Goal: Task Accomplishment & Management: Manage account settings

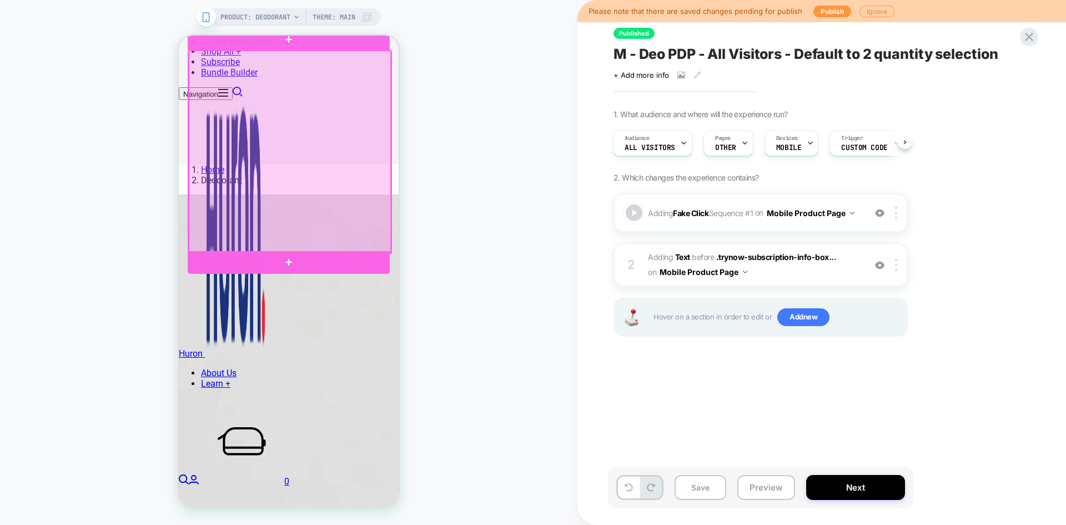
scroll to position [457, 0]
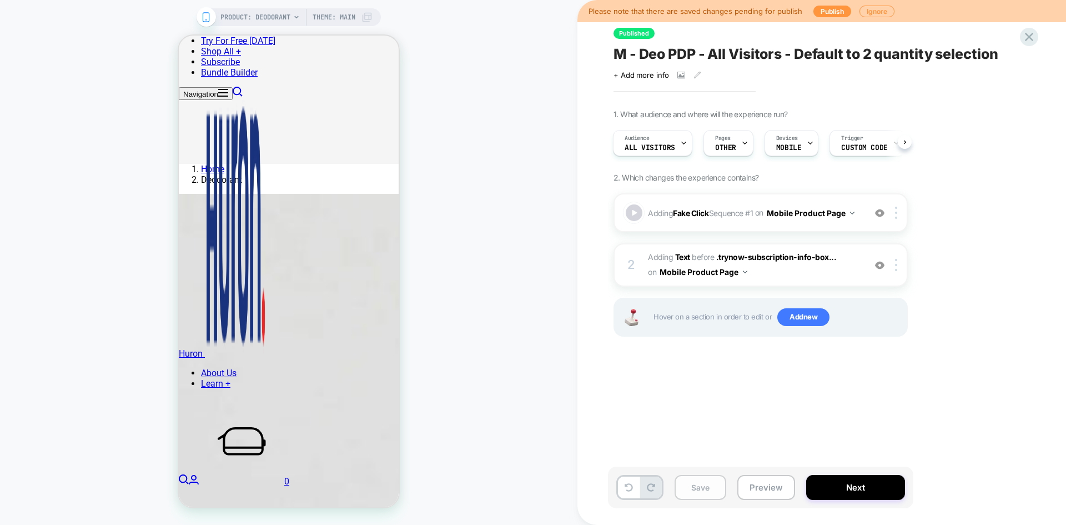
click at [710, 485] on button "Save" at bounding box center [700, 487] width 52 height 25
click at [776, 491] on button "Preview" at bounding box center [766, 487] width 58 height 25
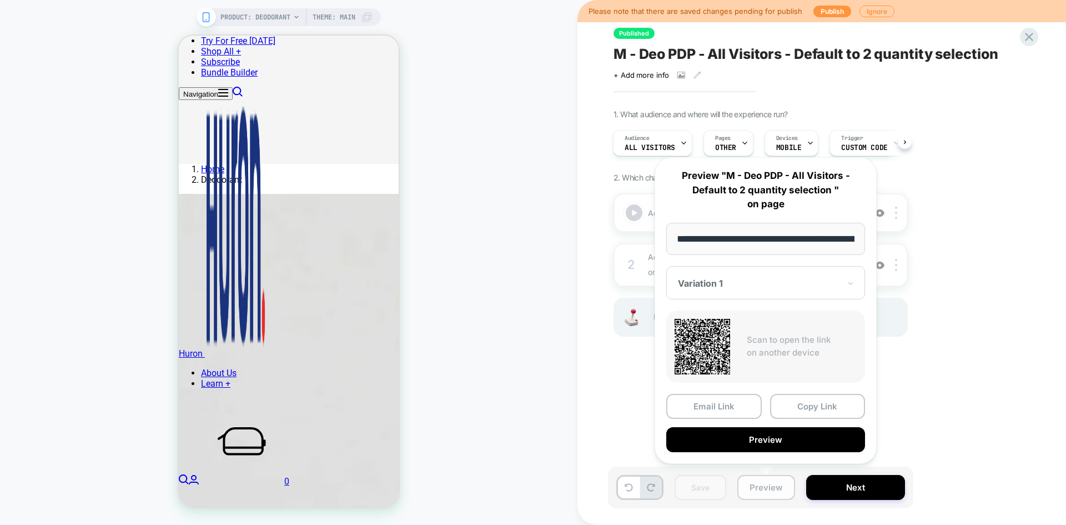
scroll to position [0, 97]
click at [966, 96] on div "Published M - Deo PDP - All Visitors - Default to 2 quantity selection Click to…" at bounding box center [816, 262] width 416 height 502
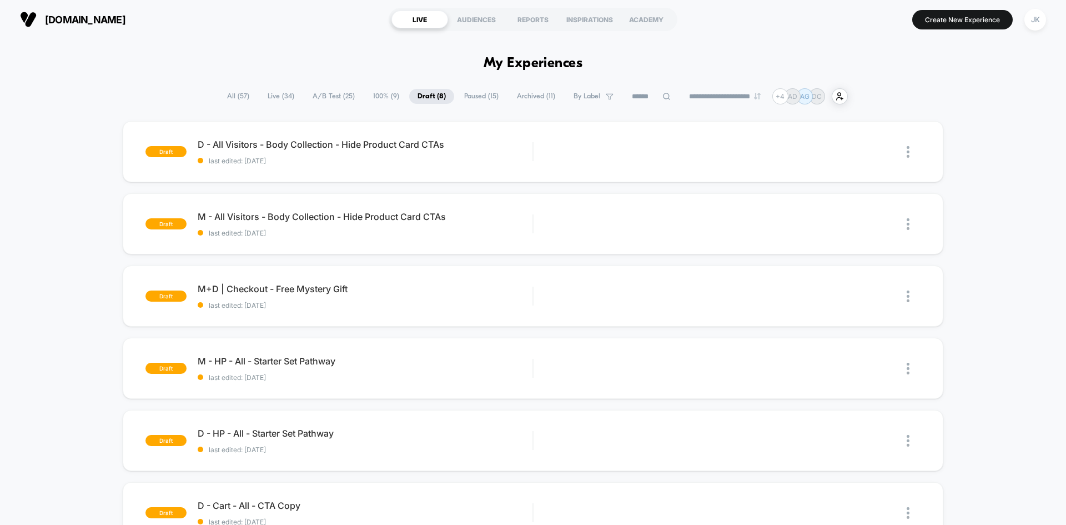
click at [388, 89] on span "100% ( 9 )" at bounding box center [386, 96] width 43 height 15
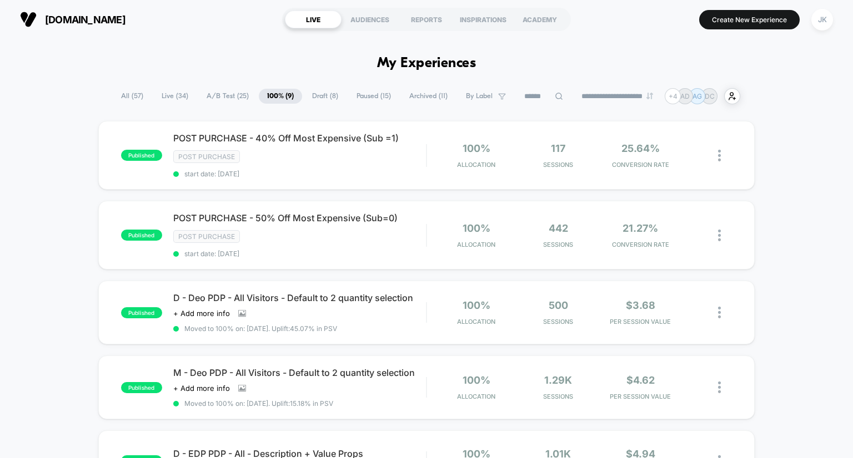
click at [364, 95] on span "Paused ( 15 )" at bounding box center [373, 96] width 51 height 15
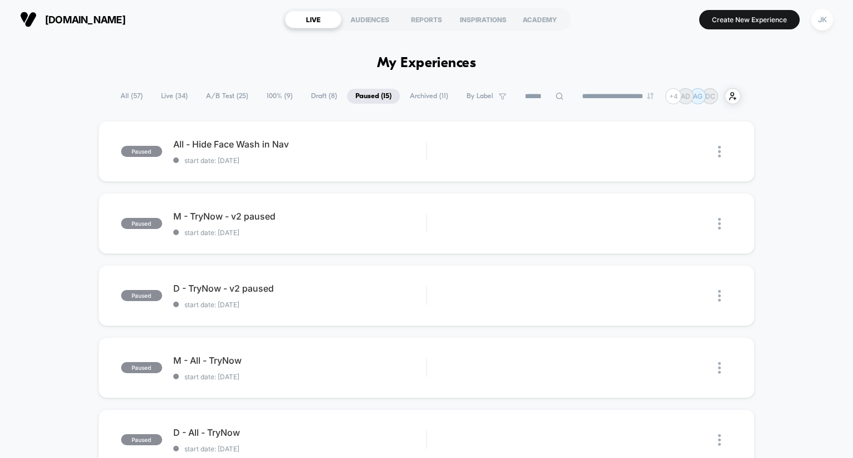
click at [226, 98] on span "A/B Test ( 25 )" at bounding box center [227, 96] width 59 height 15
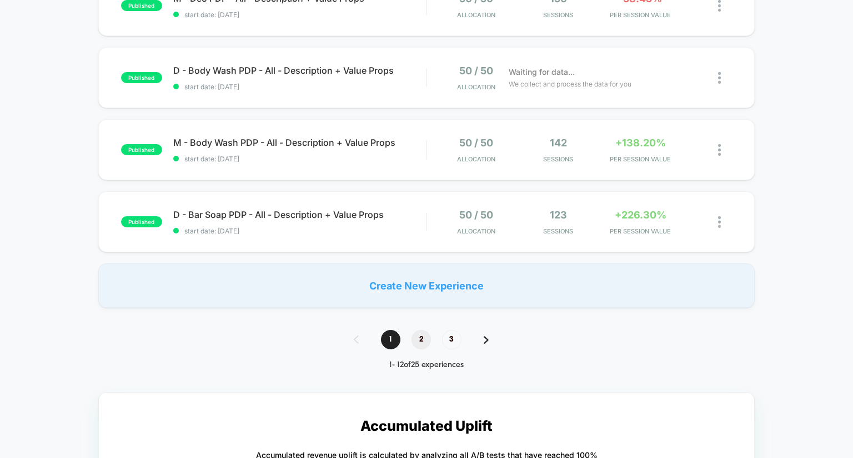
click at [424, 339] on span "2" at bounding box center [420, 339] width 19 height 19
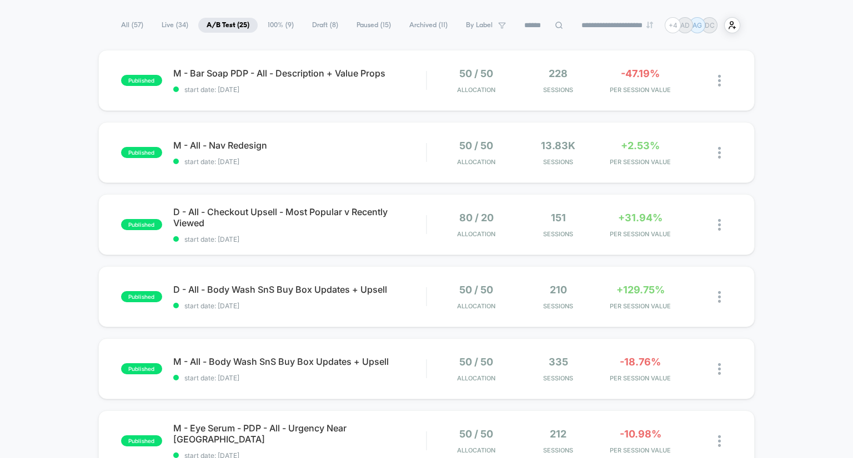
scroll to position [33, 0]
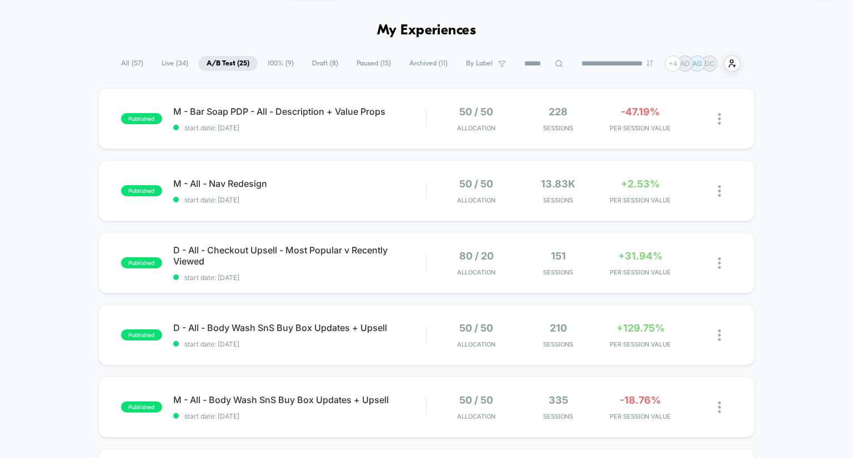
click at [320, 63] on span "Draft ( 8 )" at bounding box center [325, 63] width 43 height 15
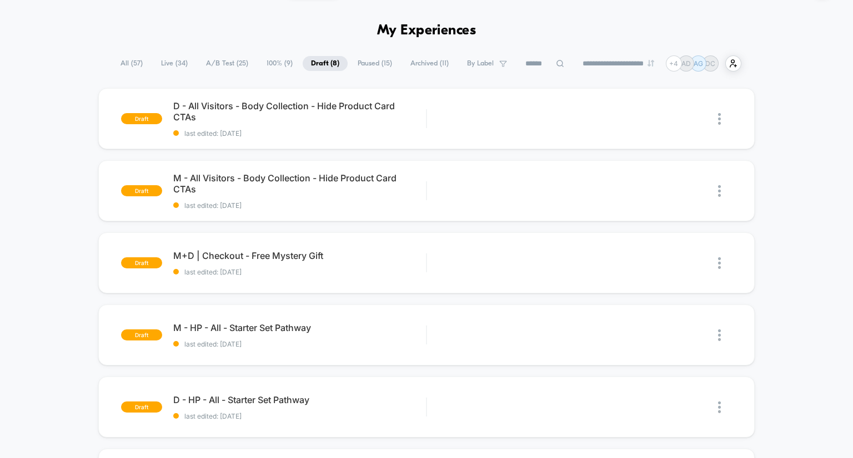
click at [266, 67] on span "100% ( 9 )" at bounding box center [279, 63] width 43 height 15
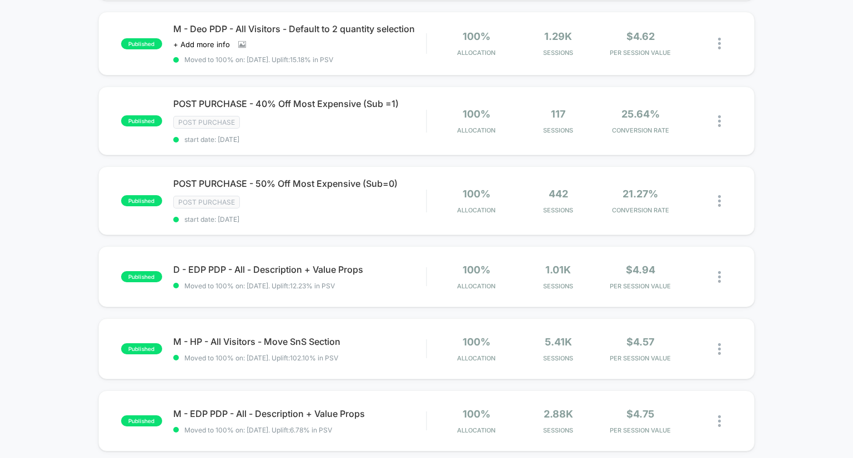
scroll to position [218, 0]
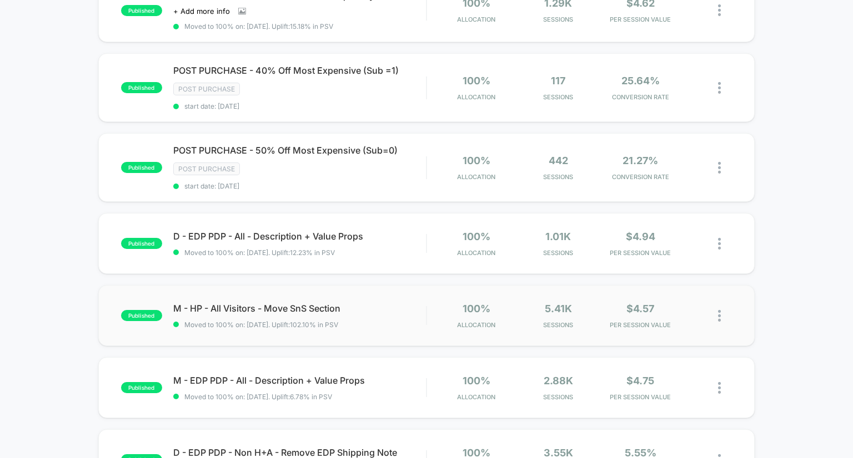
click at [718, 322] on img at bounding box center [719, 316] width 3 height 12
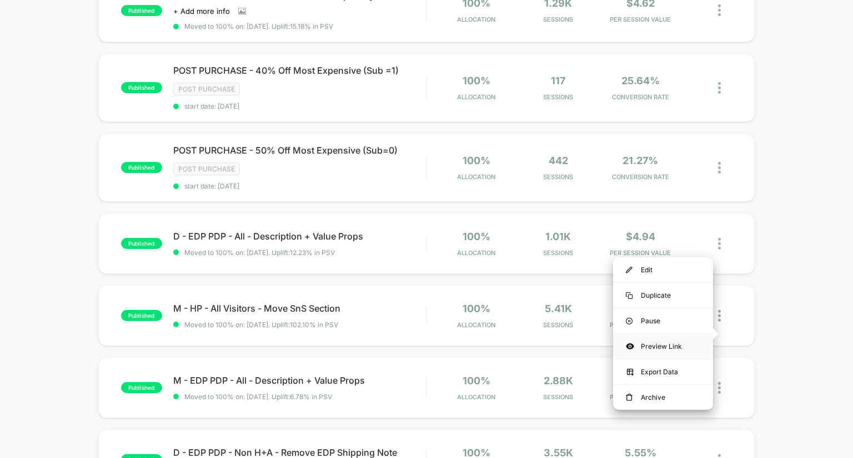
click at [665, 341] on div "Preview Link" at bounding box center [663, 346] width 100 height 25
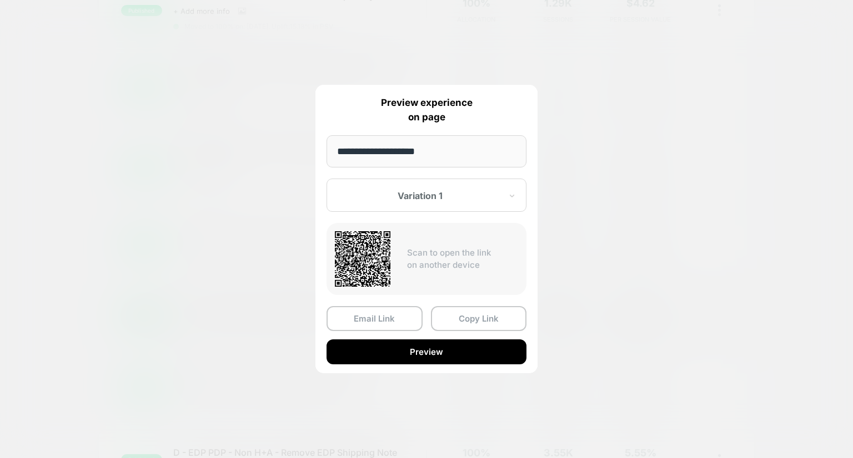
click at [162, 272] on div at bounding box center [426, 229] width 853 height 458
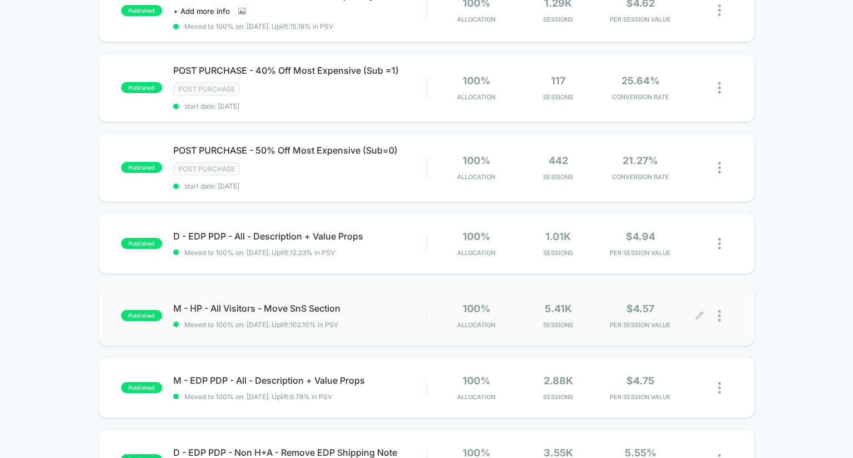
click at [23, 123] on div "published D - Deo PDP - All Visitors - Default to 2 quantity selection Click to…" at bounding box center [426, 260] width 853 height 715
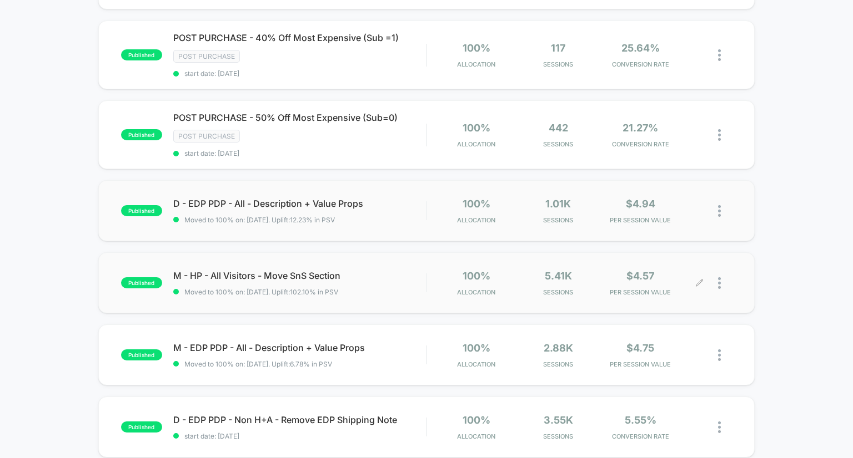
scroll to position [251, 0]
click at [42, 316] on div "published D - Deo PDP - All Visitors - Default to 2 quantity selection Click to…" at bounding box center [426, 227] width 853 height 715
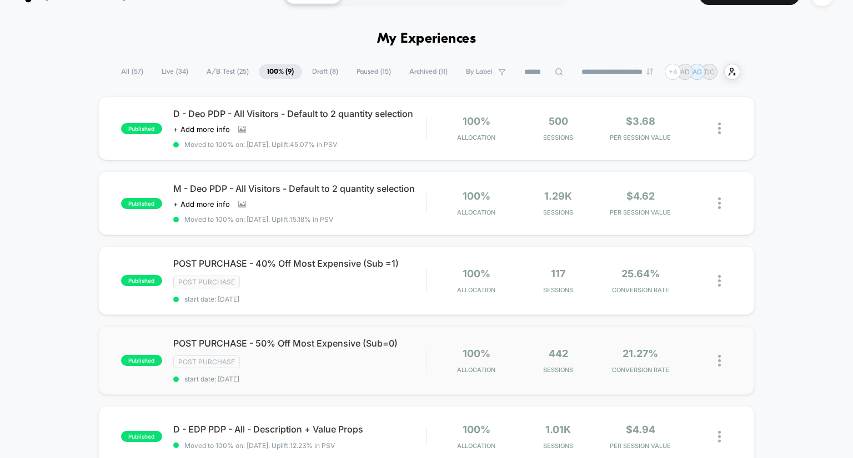
scroll to position [0, 0]
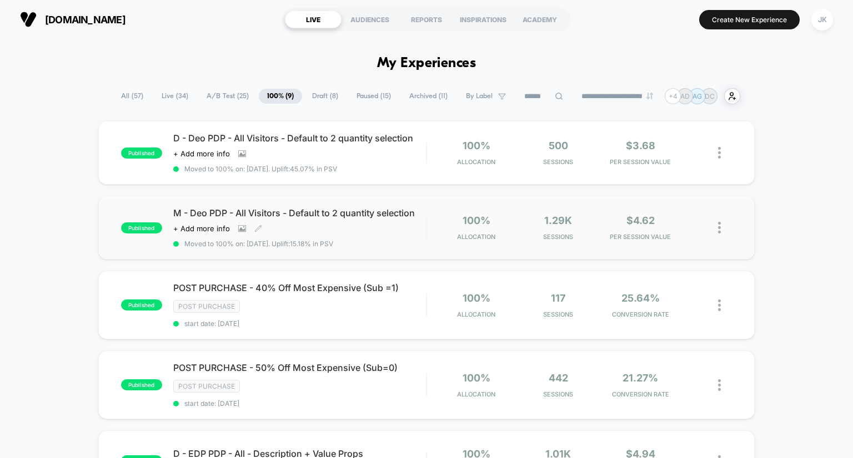
click at [264, 219] on span "M - Deo PDP - All Visitors - Default to 2 quantity selection" at bounding box center [299, 213] width 253 height 11
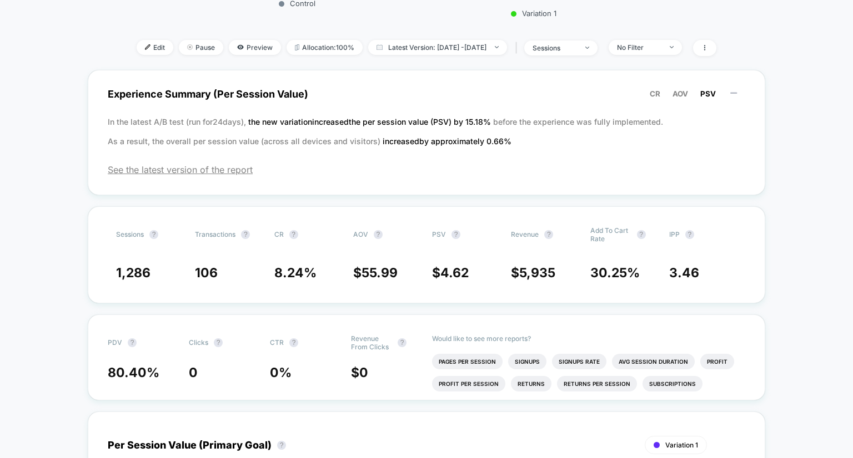
scroll to position [282, 0]
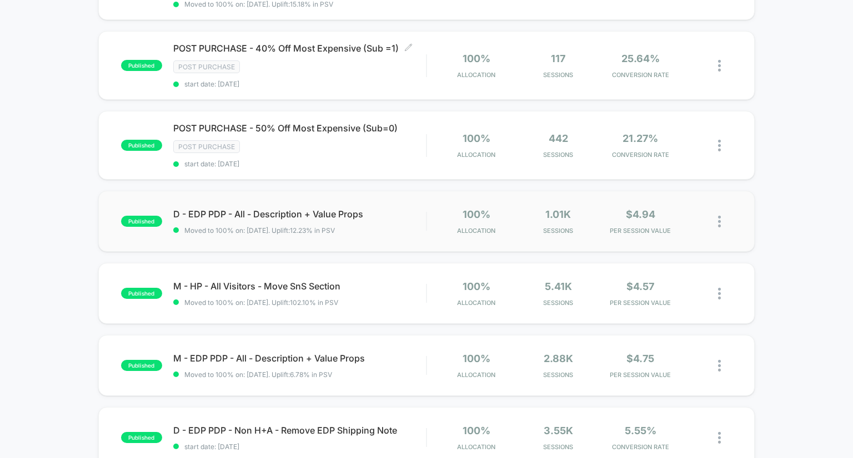
scroll to position [241, 0]
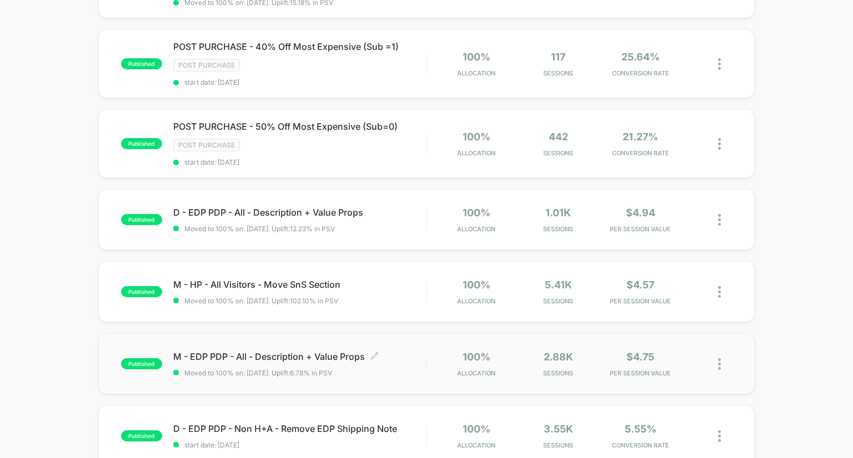
drag, startPoint x: 270, startPoint y: 371, endPoint x: 232, endPoint y: 369, distance: 38.4
click at [232, 369] on div "published M - EDP PDP - All - Description + Value Props Click to edit experienc…" at bounding box center [426, 364] width 657 height 61
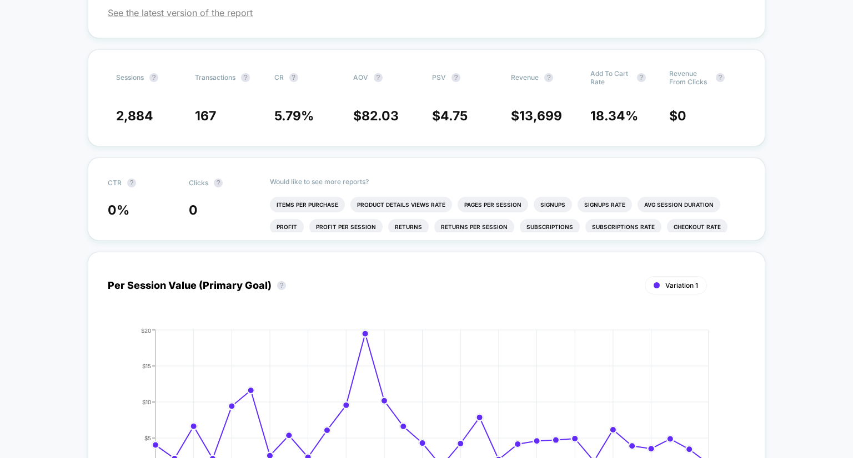
scroll to position [268, 0]
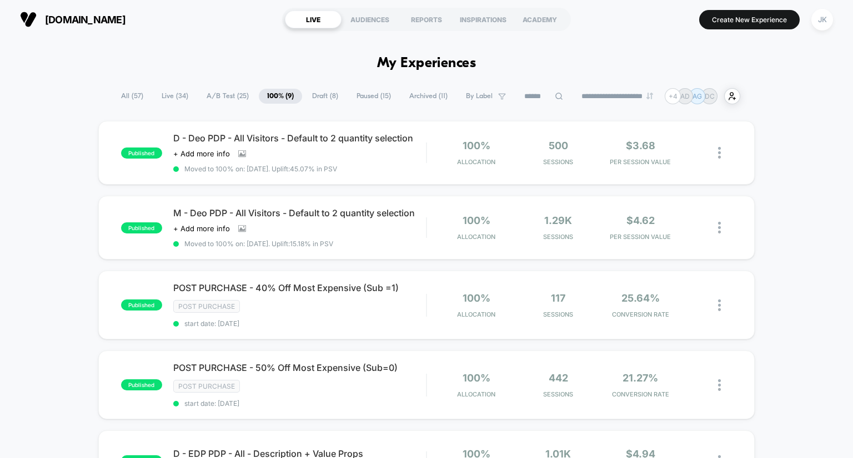
click at [373, 95] on span "Paused ( 15 )" at bounding box center [373, 96] width 51 height 15
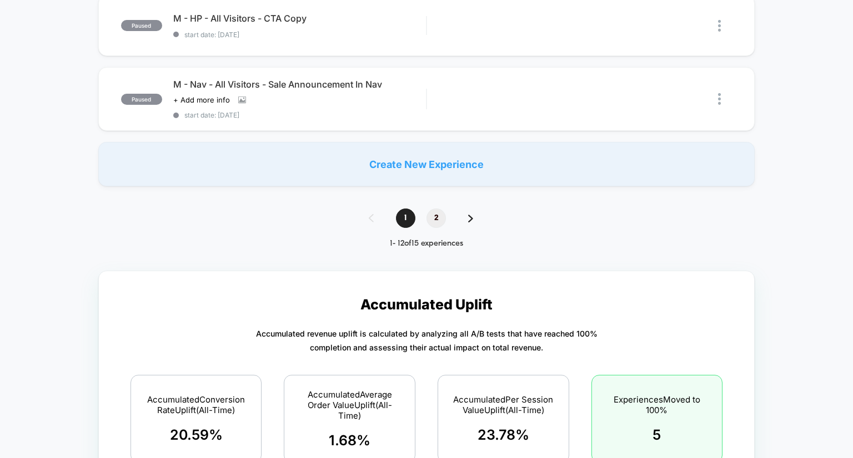
click at [434, 214] on span "2" at bounding box center [435, 218] width 19 height 19
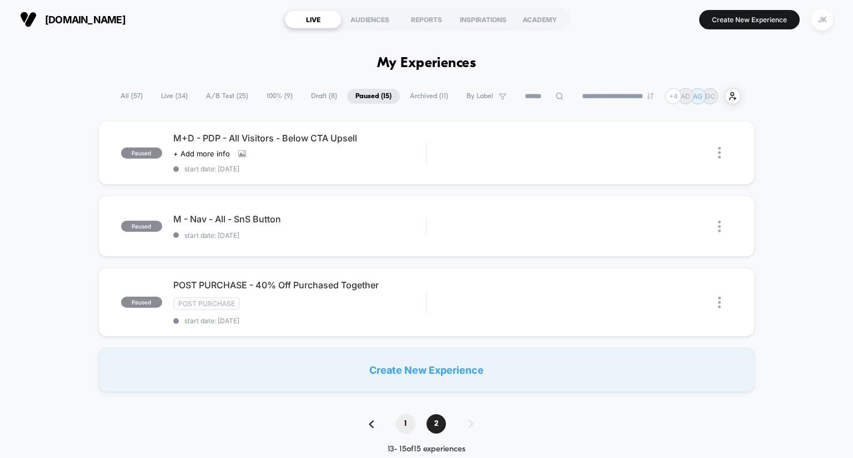
click at [409, 421] on span "1" at bounding box center [405, 424] width 19 height 19
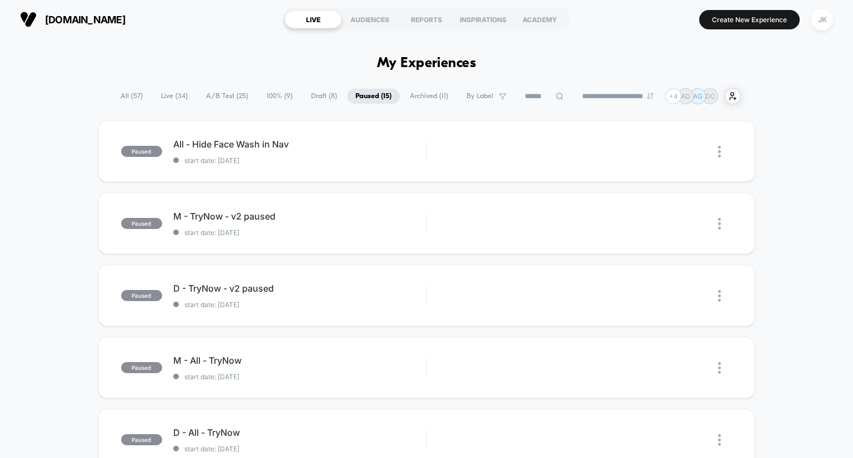
click at [240, 94] on span "A/B Test ( 25 )" at bounding box center [227, 96] width 59 height 15
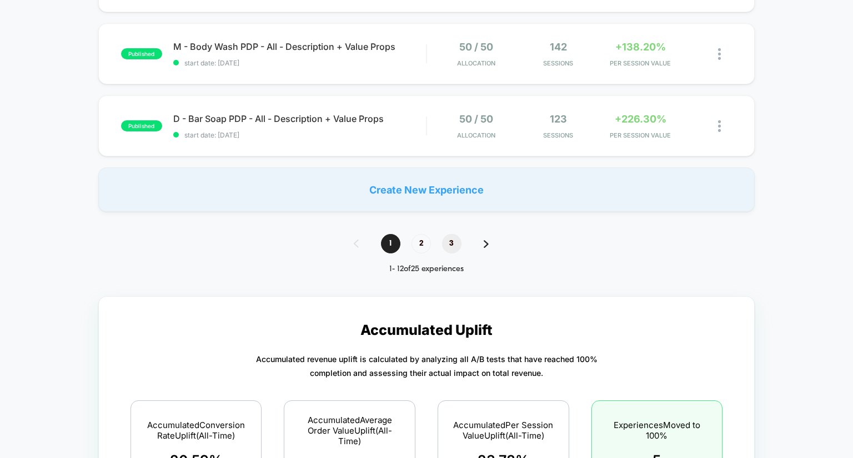
click at [453, 245] on span "3" at bounding box center [451, 243] width 19 height 19
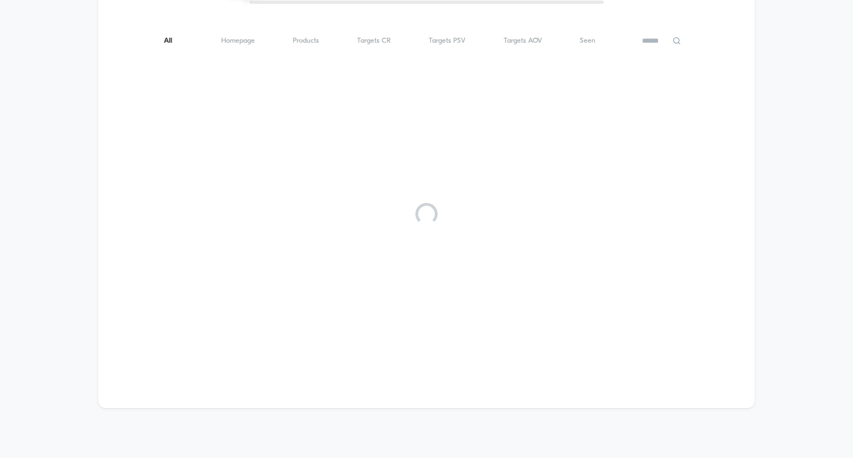
scroll to position [26, 0]
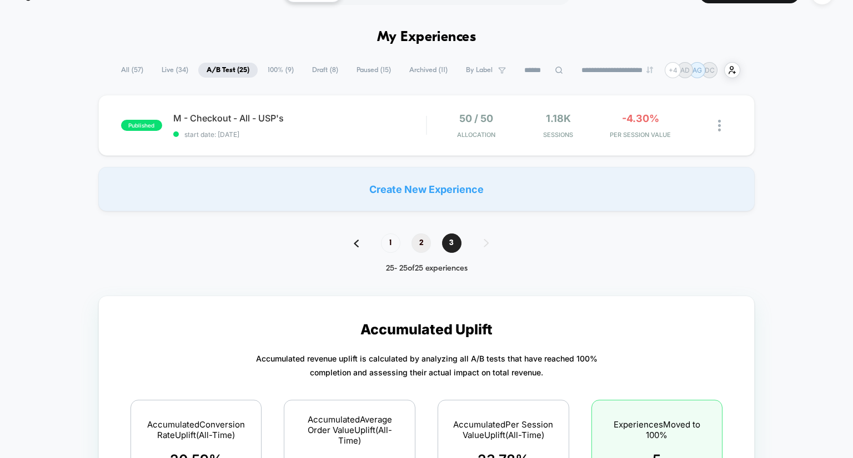
click at [421, 245] on span "2" at bounding box center [420, 243] width 19 height 19
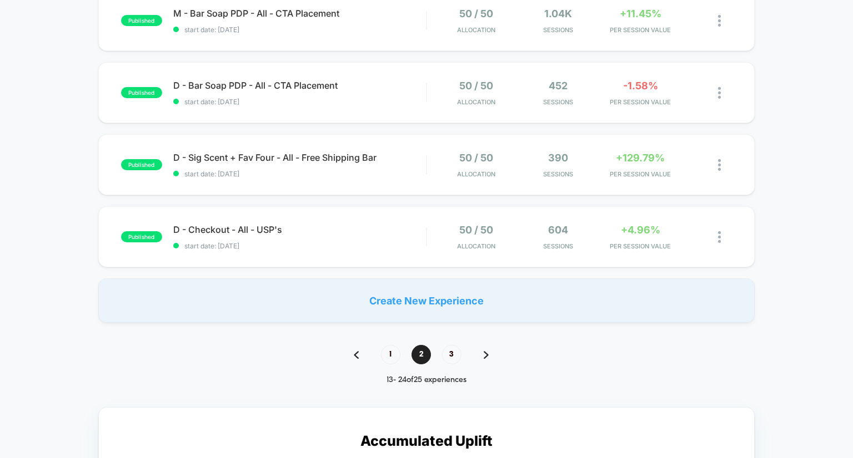
scroll to position [708, 0]
click at [450, 356] on span "3" at bounding box center [451, 354] width 19 height 19
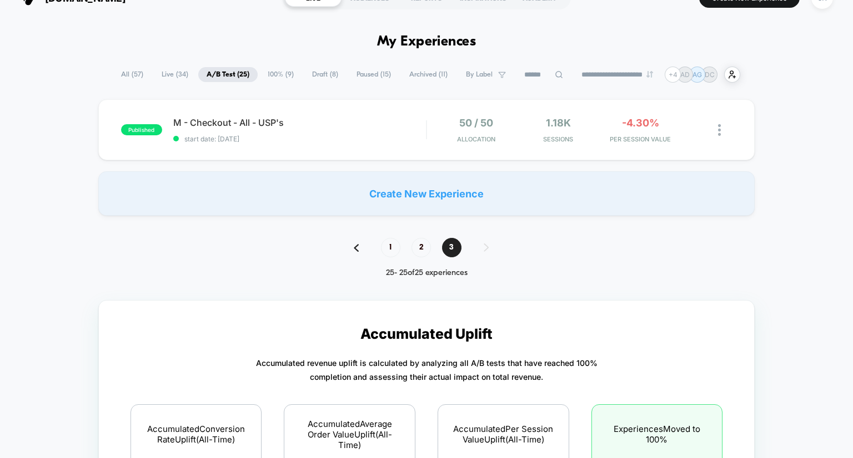
scroll to position [27, 0]
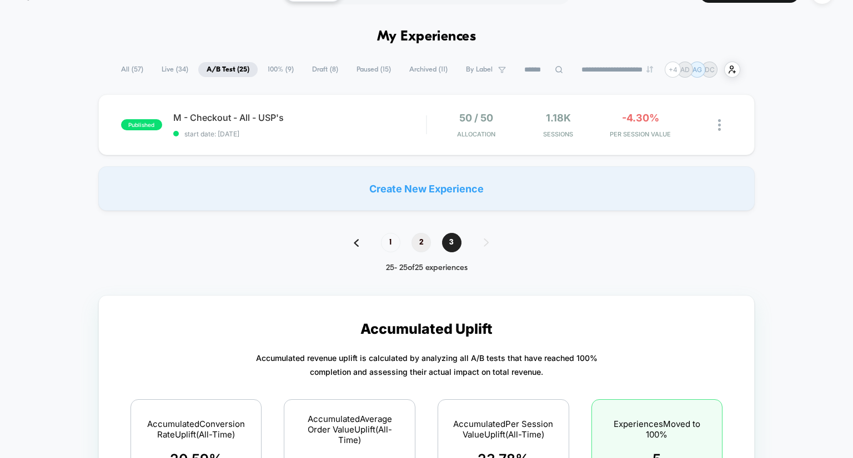
click at [422, 241] on span "2" at bounding box center [420, 242] width 19 height 19
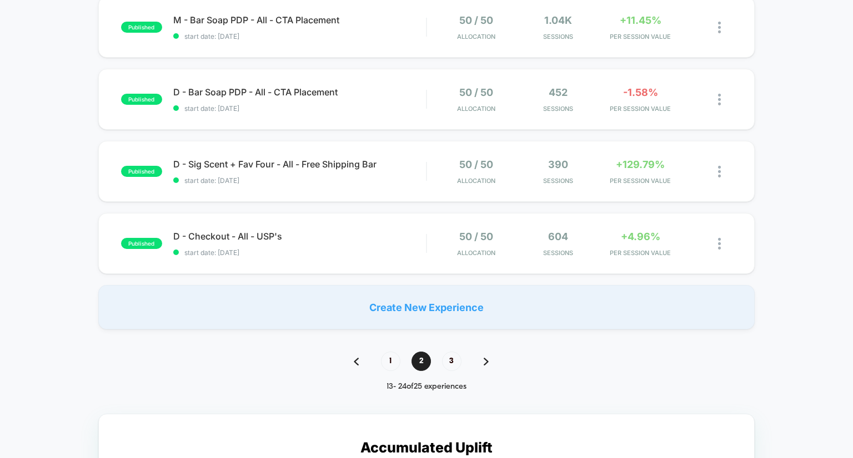
scroll to position [701, 0]
click at [455, 367] on span "3" at bounding box center [451, 361] width 19 height 19
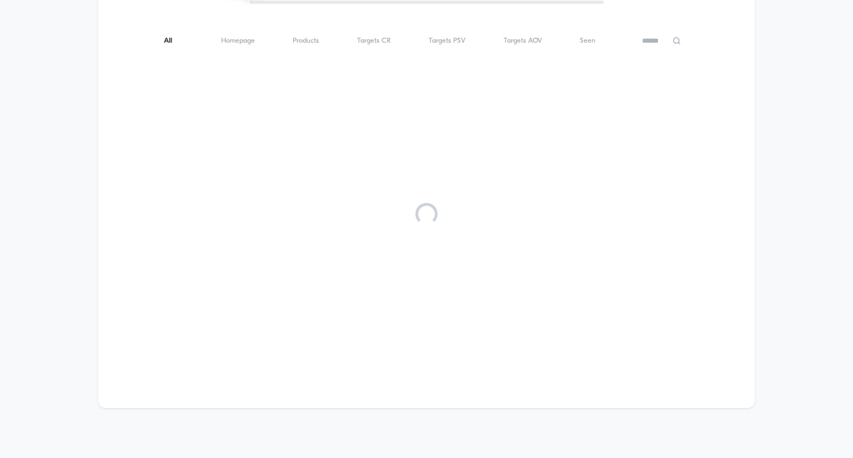
scroll to position [0, 0]
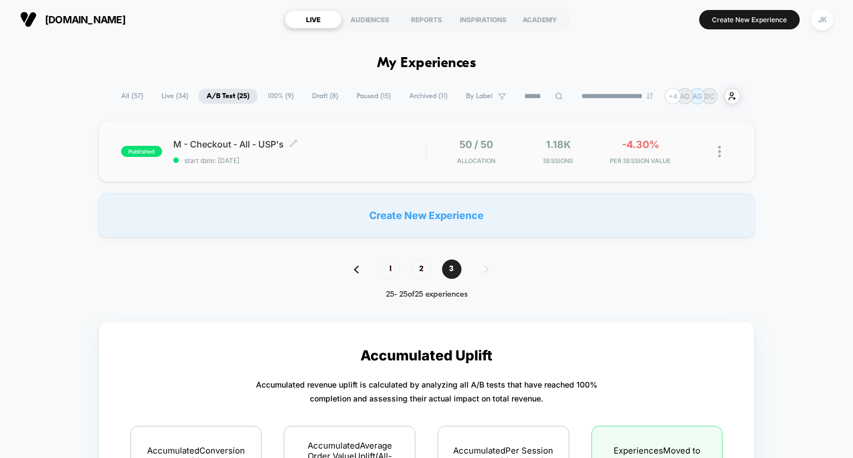
click at [242, 139] on span "M - Checkout - All - USP's Click to edit experience details" at bounding box center [299, 144] width 253 height 11
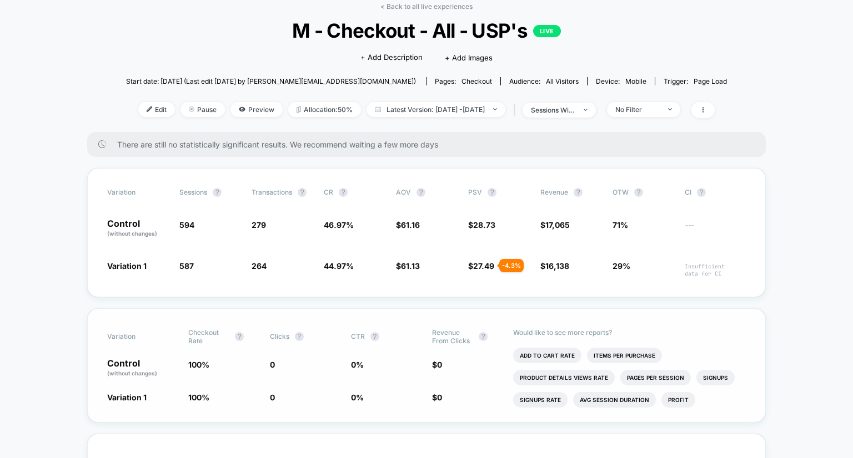
scroll to position [56, 0]
click at [680, 107] on span "No Filter" at bounding box center [643, 109] width 73 height 15
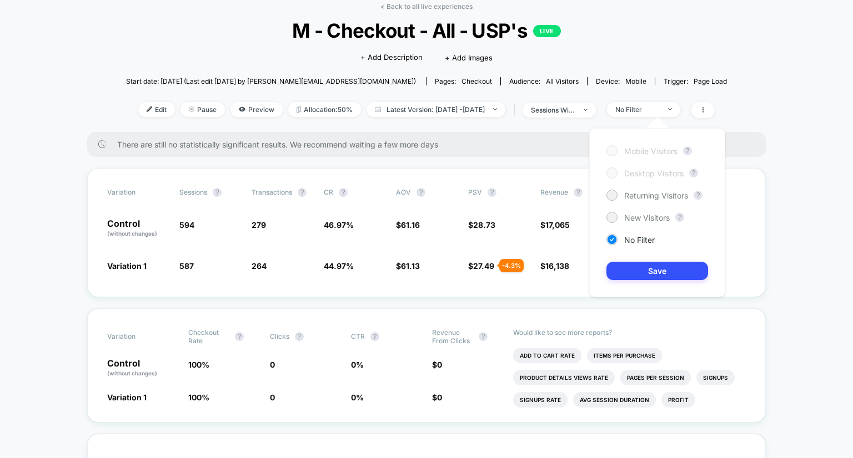
click at [654, 205] on div "Mobile Visitors ? Desktop Visitors ? Returning Visitors ? New Visitors ? No Fil…" at bounding box center [657, 212] width 136 height 169
click at [649, 218] on span "New Visitors" at bounding box center [647, 217] width 46 height 9
click at [658, 276] on button "Save" at bounding box center [657, 271] width 102 height 18
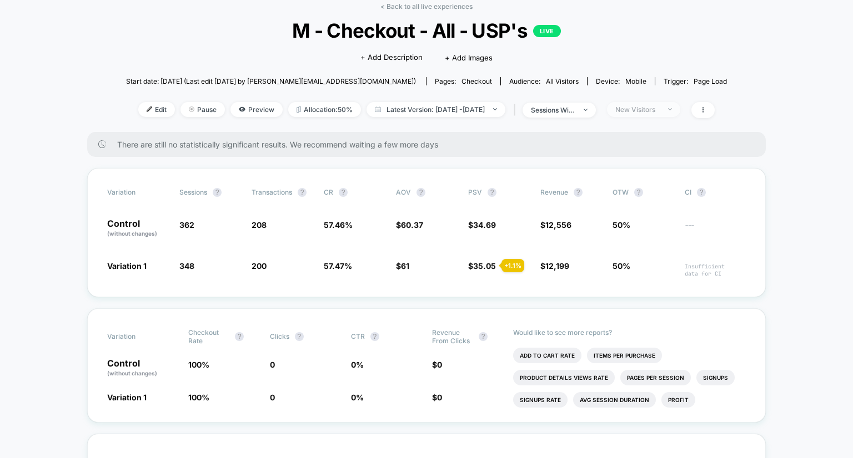
click at [648, 107] on div "New Visitors" at bounding box center [637, 109] width 44 height 8
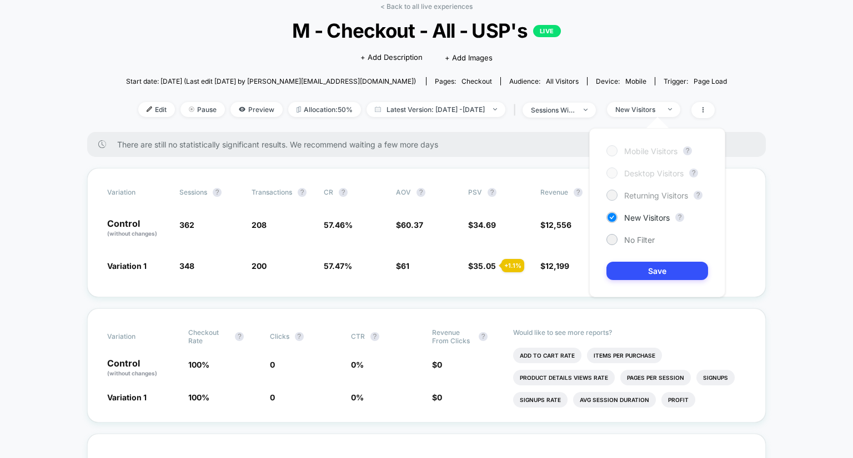
click at [639, 198] on span "Returning Visitors" at bounding box center [656, 195] width 64 height 9
click at [642, 271] on button "Save" at bounding box center [657, 271] width 102 height 18
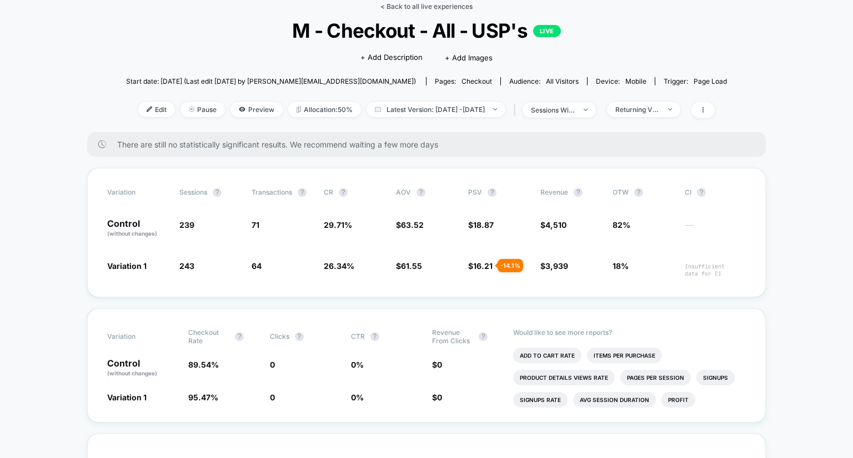
click at [412, 4] on link "< Back to all live experiences" at bounding box center [426, 6] width 92 height 8
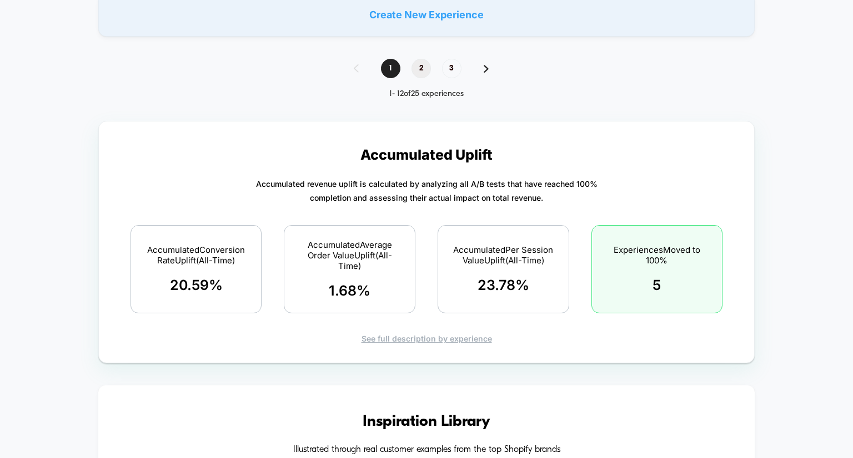
click at [420, 65] on span "2" at bounding box center [420, 68] width 19 height 19
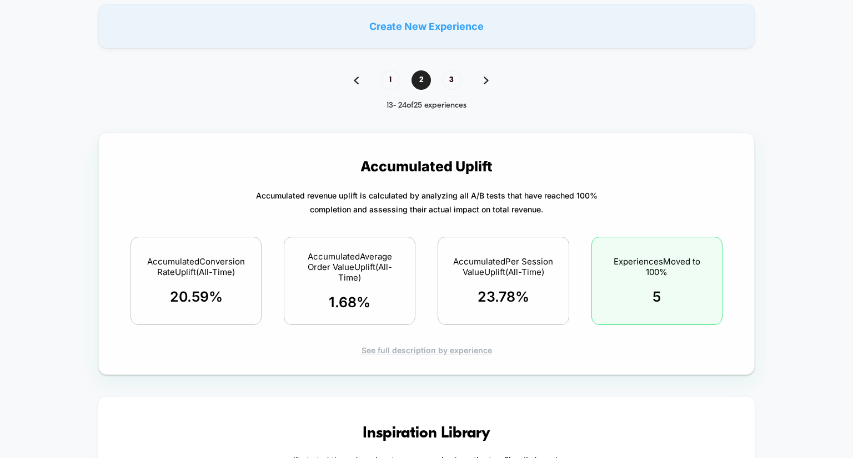
scroll to position [906, 0]
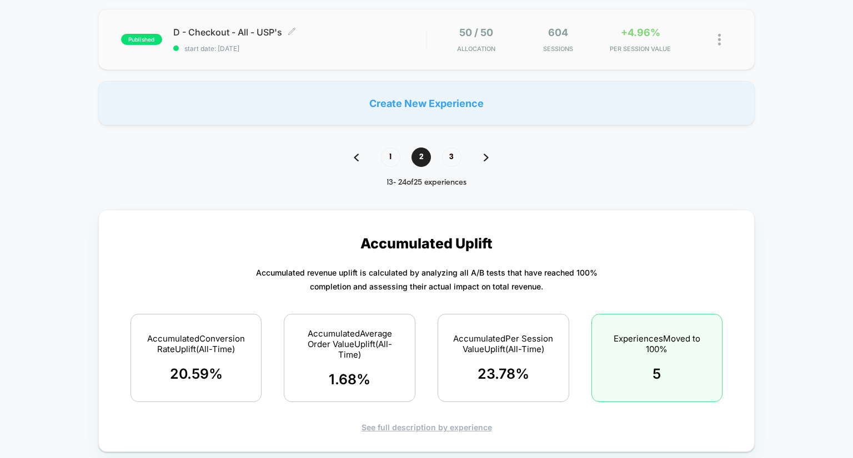
click at [240, 27] on span "D - Checkout - All - USP's Click to edit experience details" at bounding box center [299, 32] width 253 height 11
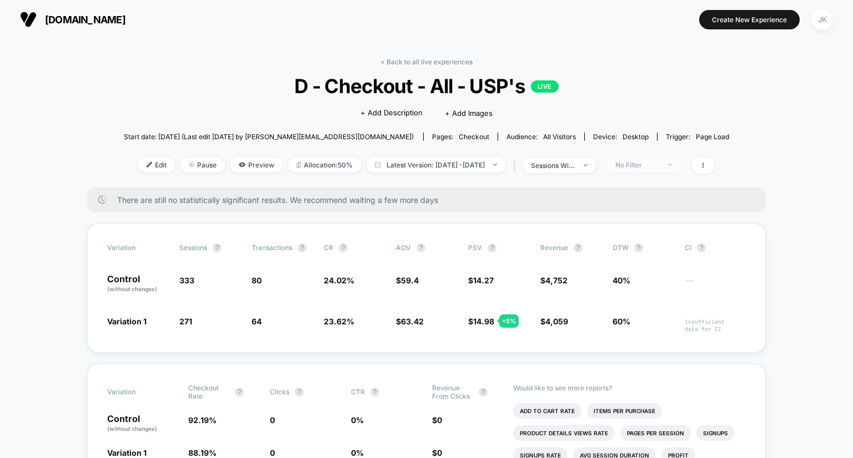
click at [668, 165] on div at bounding box center [663, 165] width 8 height 1
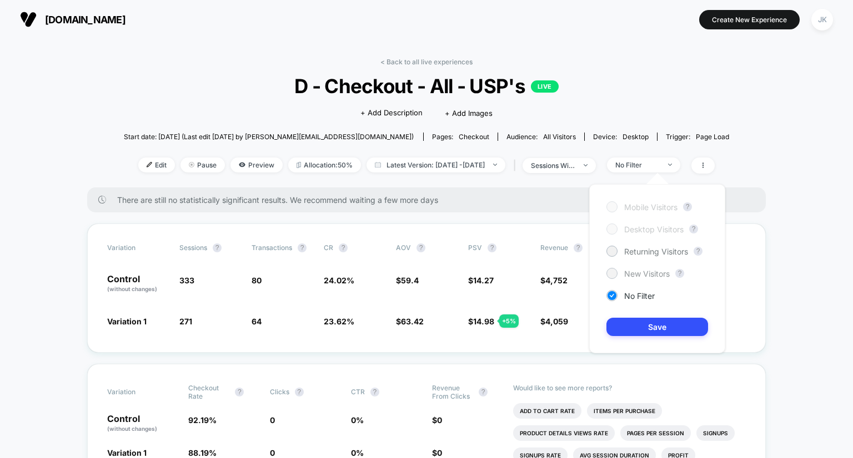
click at [643, 273] on span "New Visitors" at bounding box center [647, 273] width 46 height 9
click at [648, 321] on button "Save" at bounding box center [657, 327] width 102 height 18
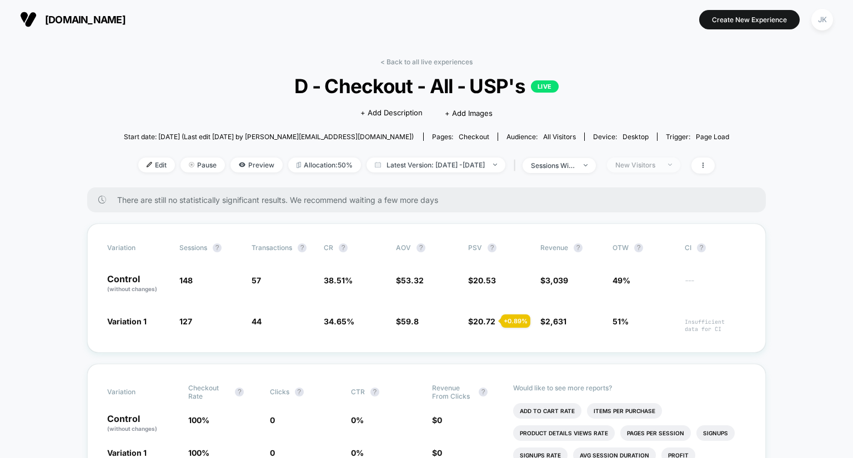
click at [671, 169] on span "New Visitors" at bounding box center [643, 165] width 73 height 15
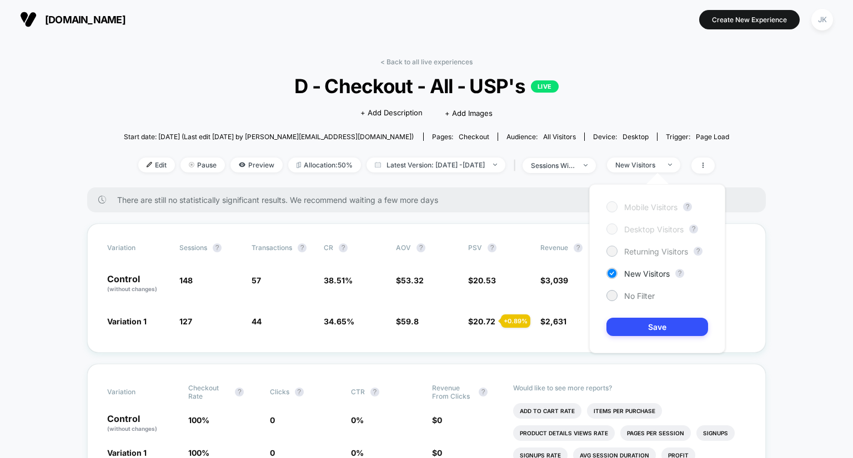
click at [645, 256] on span "Returning Visitors" at bounding box center [656, 251] width 64 height 9
click at [646, 325] on button "Save" at bounding box center [657, 327] width 102 height 18
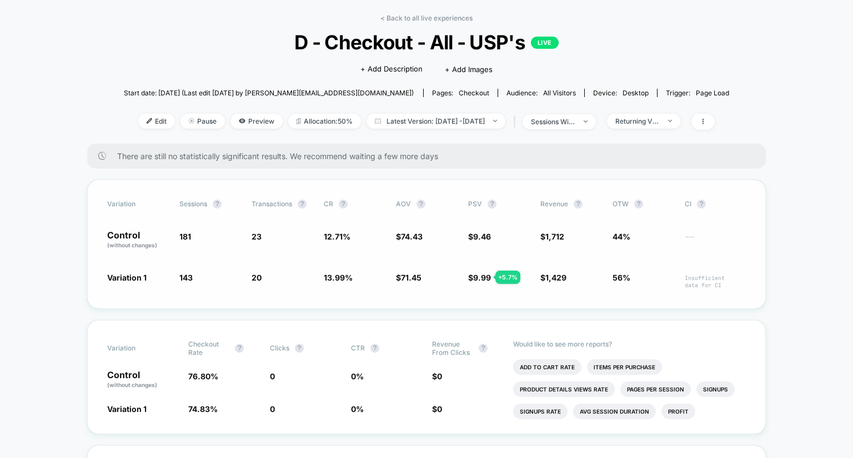
scroll to position [44, 0]
click at [663, 114] on span "Returning Visitors" at bounding box center [643, 120] width 73 height 15
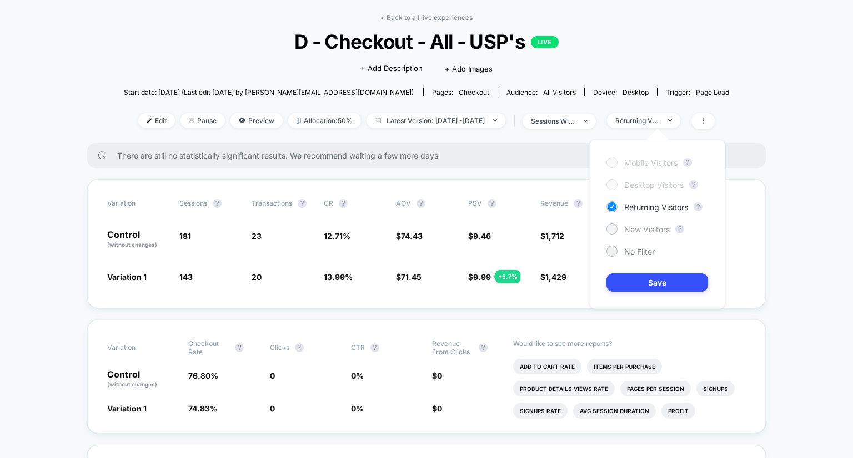
click at [637, 227] on span "New Visitors" at bounding box center [647, 229] width 46 height 9
click at [653, 280] on button "Save" at bounding box center [657, 283] width 102 height 18
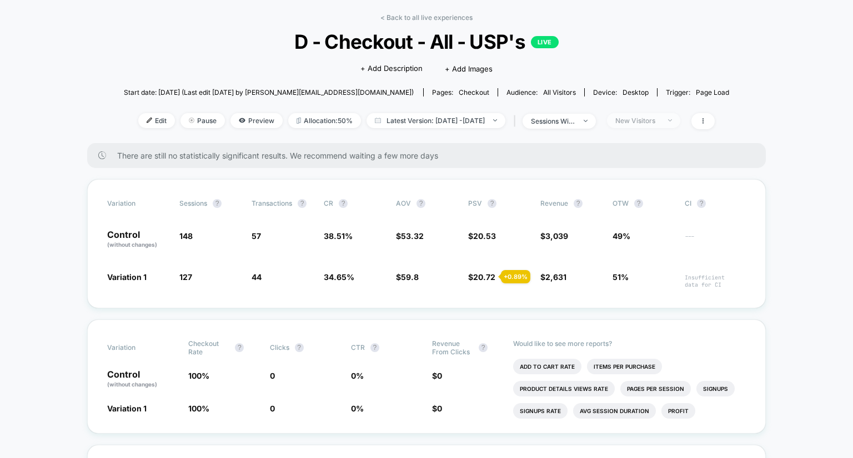
click at [646, 127] on span "New Visitors" at bounding box center [643, 120] width 73 height 15
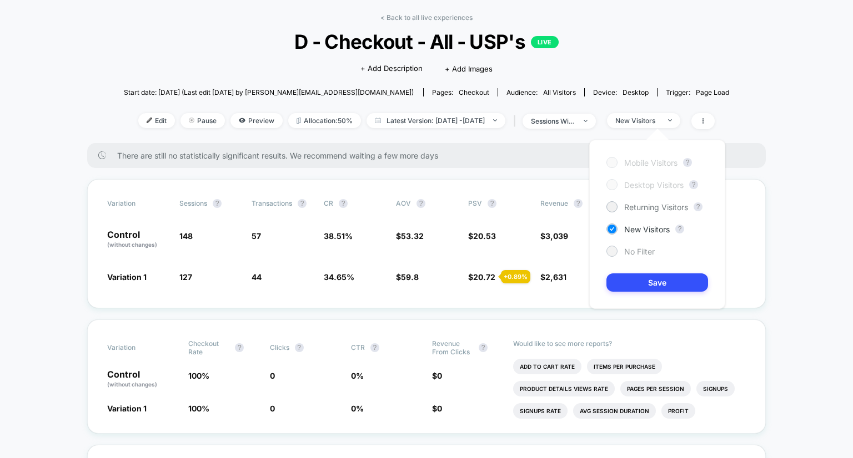
click at [637, 251] on span "No Filter" at bounding box center [639, 251] width 31 height 9
click at [644, 284] on button "Save" at bounding box center [657, 283] width 102 height 18
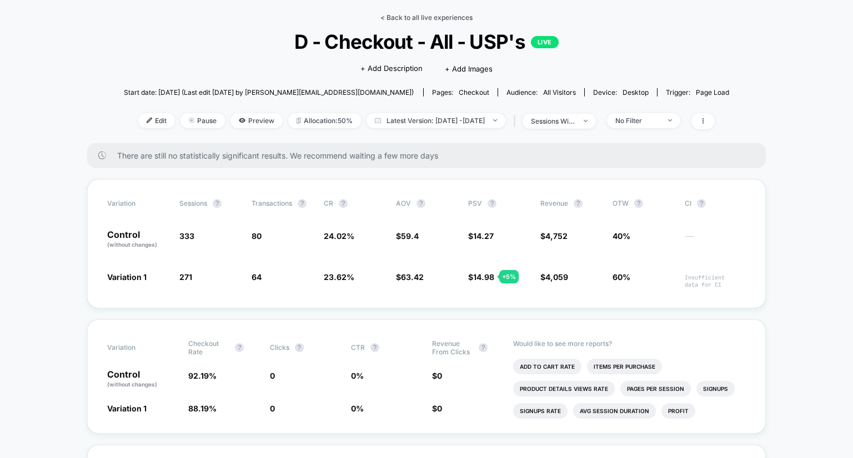
click at [437, 15] on link "< Back to all live experiences" at bounding box center [426, 17] width 92 height 8
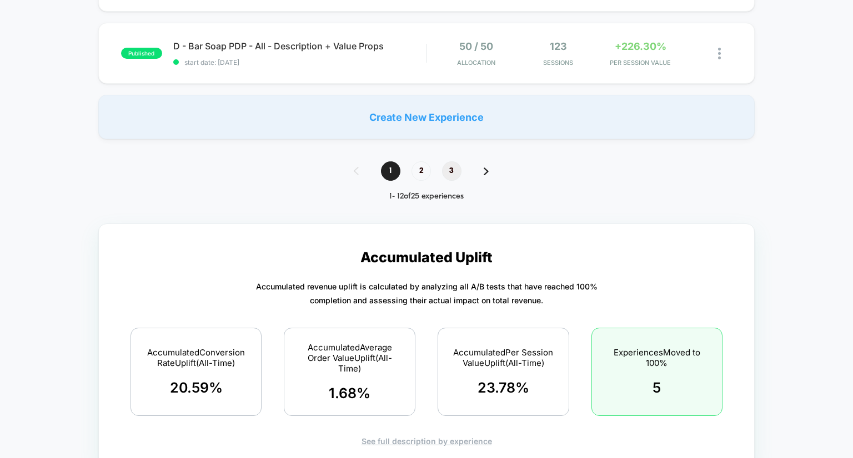
click at [446, 166] on span "3" at bounding box center [451, 171] width 19 height 19
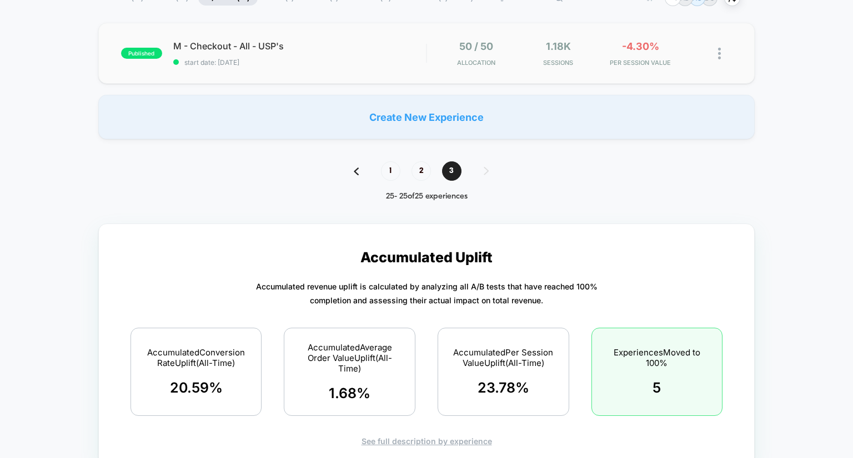
scroll to position [52, 0]
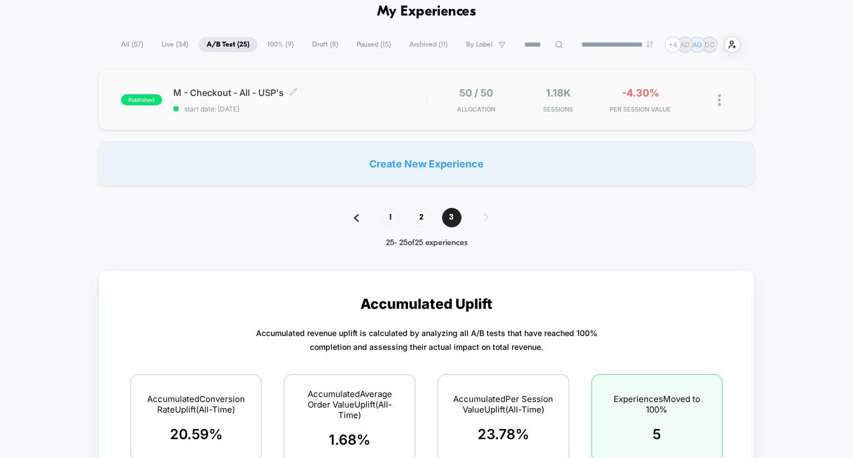
click at [258, 92] on span "M - Checkout - All - USP's Click to edit experience details" at bounding box center [299, 92] width 253 height 11
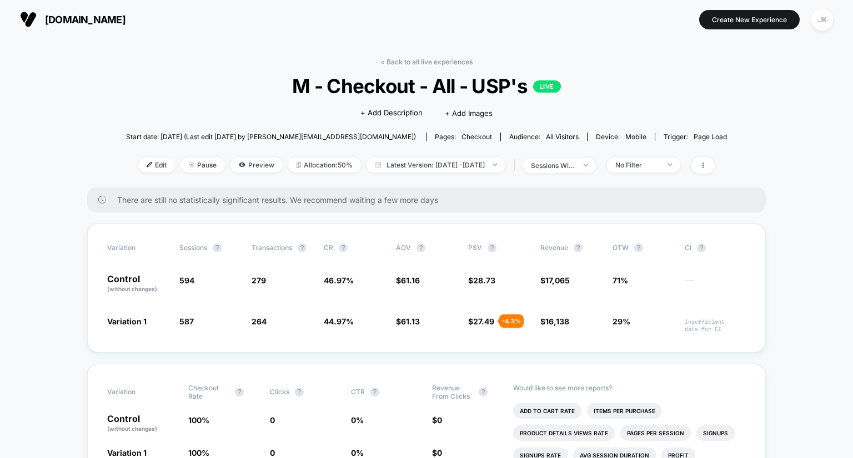
scroll to position [98, 0]
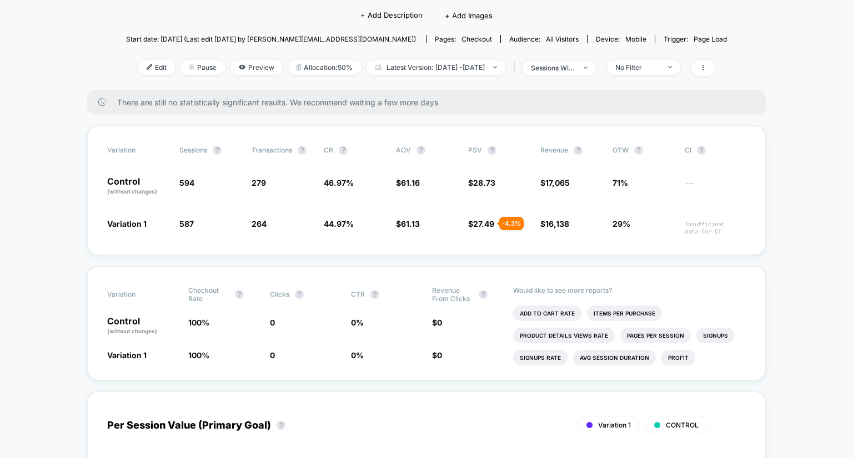
click at [676, 75] on div "Edit Pause Preview Allocation: 50% Latest Version: [DATE] - [DATE] | sessions w…" at bounding box center [426, 68] width 601 height 16
click at [659, 67] on div "No Filter" at bounding box center [637, 67] width 44 height 8
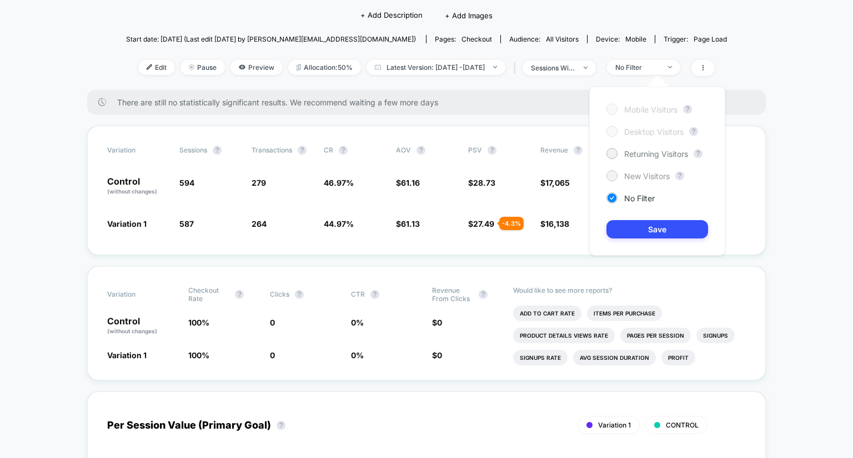
click at [635, 177] on span "New Visitors" at bounding box center [647, 176] width 46 height 9
click at [661, 225] on button "Save" at bounding box center [657, 229] width 102 height 18
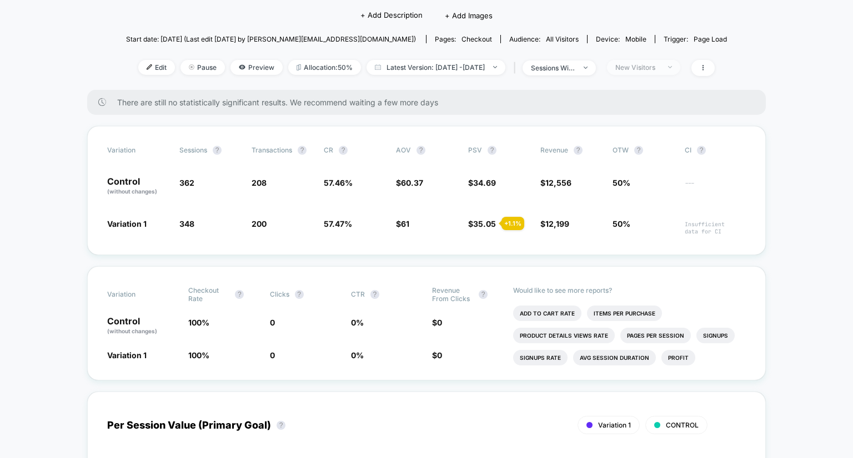
click at [679, 68] on span "New Visitors" at bounding box center [643, 67] width 73 height 15
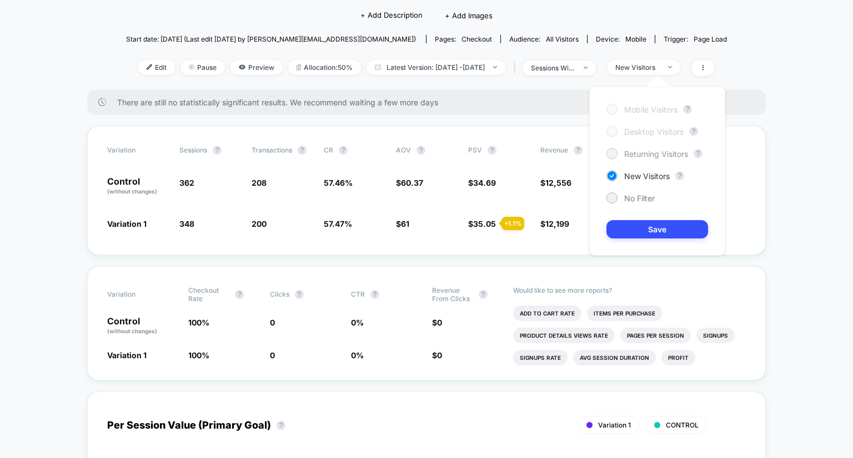
click at [681, 150] on span "Returning Visitors" at bounding box center [656, 153] width 64 height 9
click at [662, 225] on button "Save" at bounding box center [657, 229] width 102 height 18
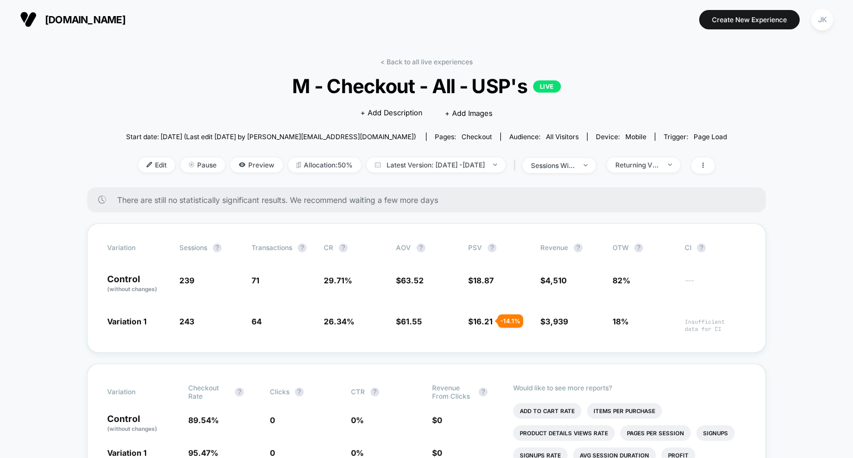
click at [429, 60] on link "< Back to all live experiences" at bounding box center [426, 62] width 92 height 8
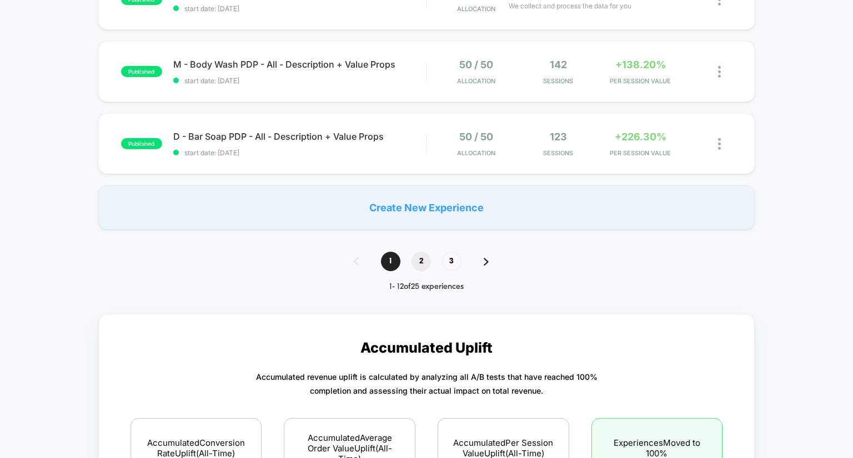
click at [420, 268] on span "2" at bounding box center [420, 261] width 19 height 19
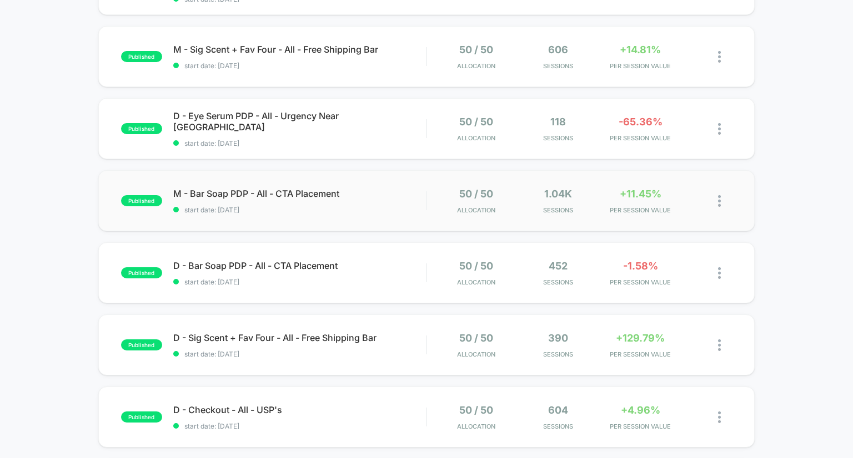
scroll to position [528, 0]
click at [324, 336] on span "D - Sig Scent + Fav Four - All - Free Shipping Bar Click to edit experience det…" at bounding box center [299, 337] width 253 height 11
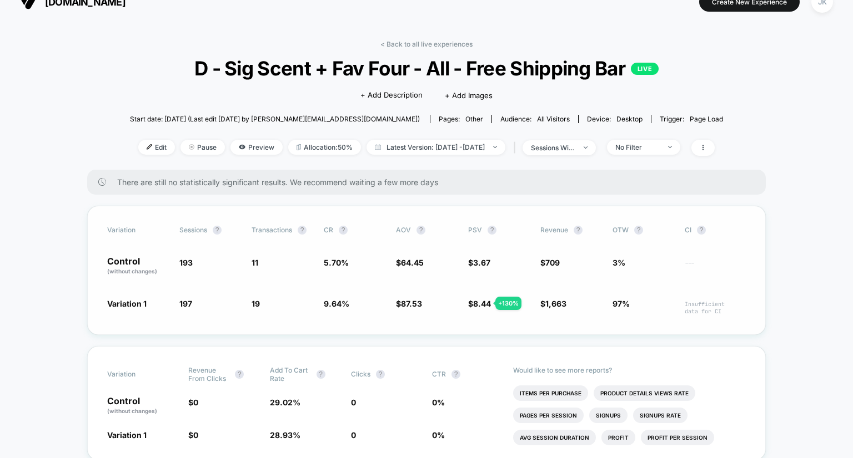
scroll to position [18, 0]
click at [654, 152] on div "No Filter" at bounding box center [637, 147] width 44 height 8
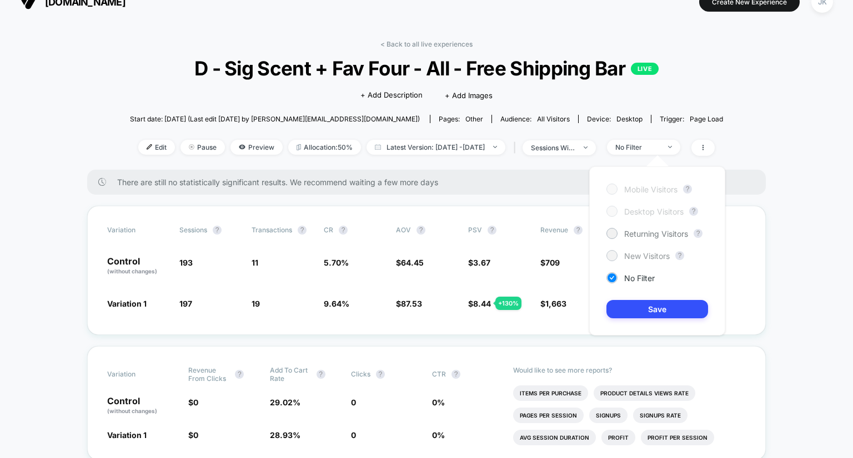
click at [646, 260] on span "New Visitors" at bounding box center [647, 255] width 46 height 9
click at [655, 309] on button "Save" at bounding box center [657, 309] width 102 height 18
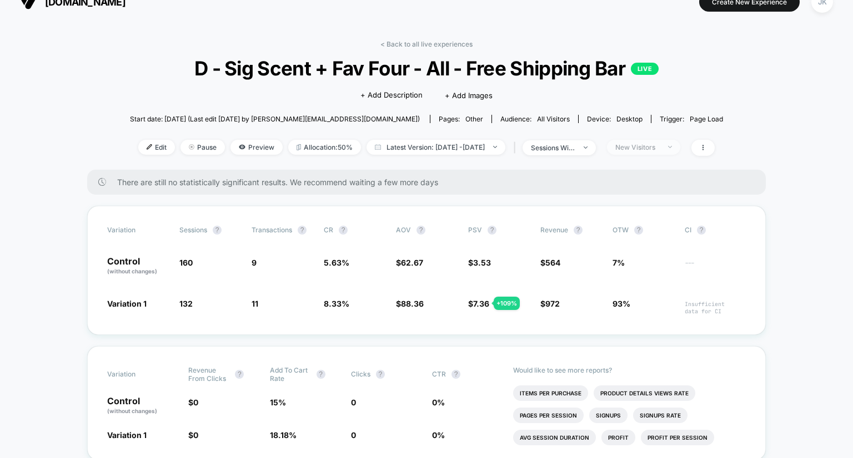
click at [657, 144] on div "New Visitors" at bounding box center [637, 147] width 44 height 8
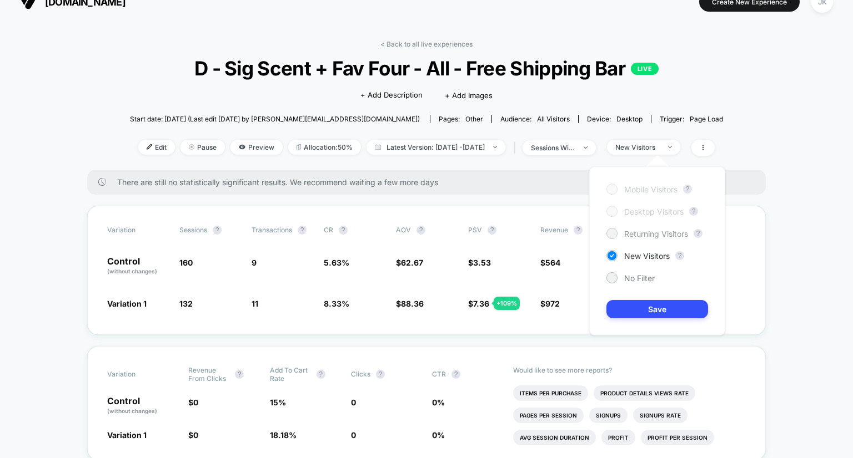
click at [633, 234] on span "Returning Visitors" at bounding box center [656, 233] width 64 height 9
click at [646, 312] on button "Save" at bounding box center [657, 309] width 102 height 18
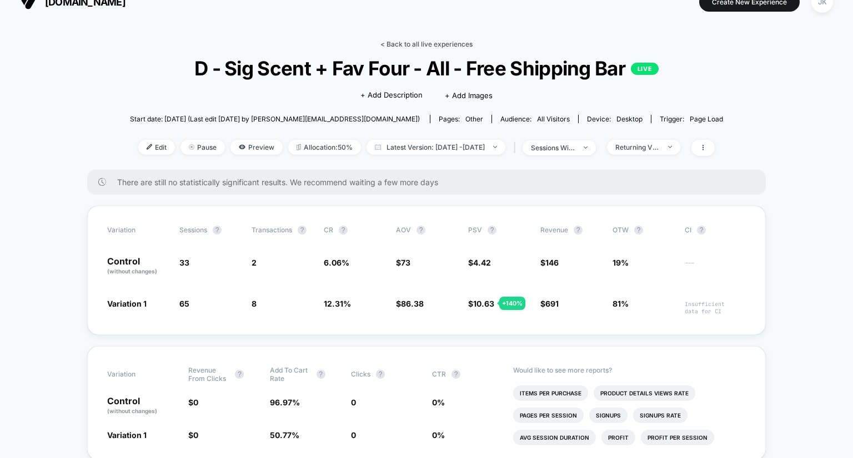
click at [438, 41] on link "< Back to all live experiences" at bounding box center [426, 44] width 92 height 8
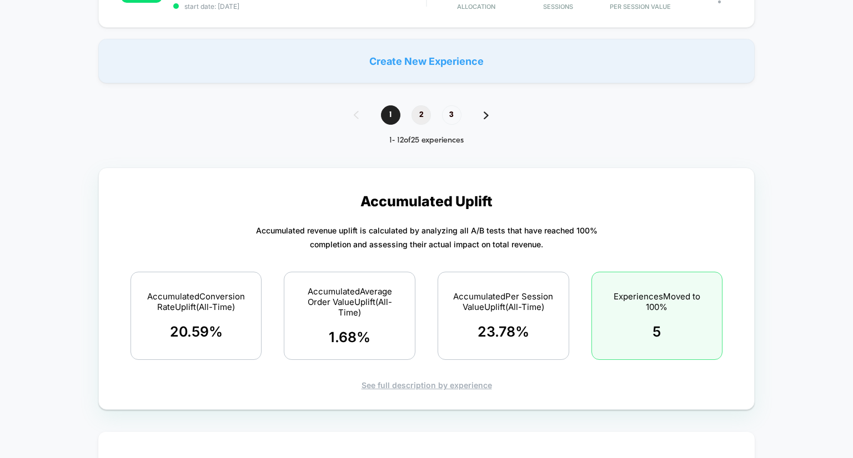
click at [421, 112] on span "2" at bounding box center [420, 114] width 19 height 19
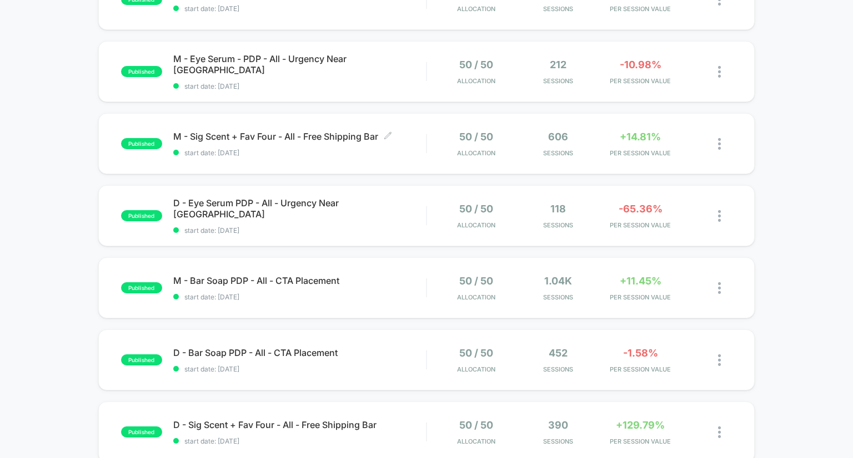
scroll to position [440, 0]
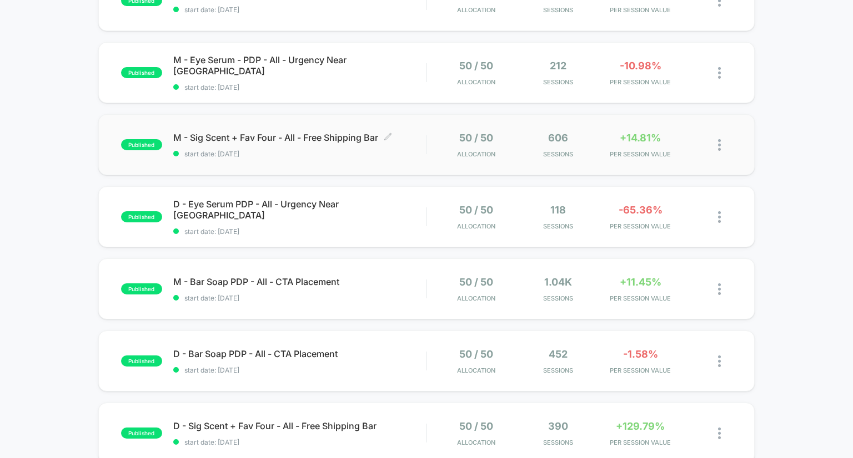
click at [318, 137] on span "M - Sig Scent + Fav Four - All - Free Shipping Bar Click to edit experience det…" at bounding box center [299, 137] width 253 height 11
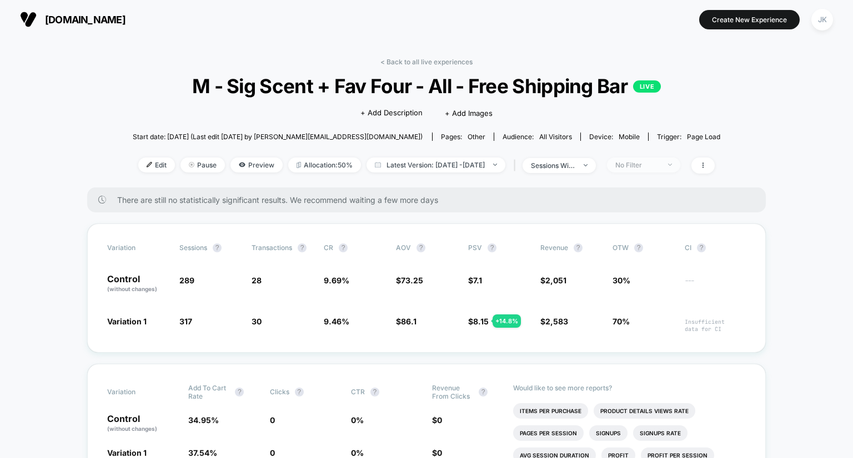
click at [659, 164] on div "No Filter" at bounding box center [637, 165] width 44 height 8
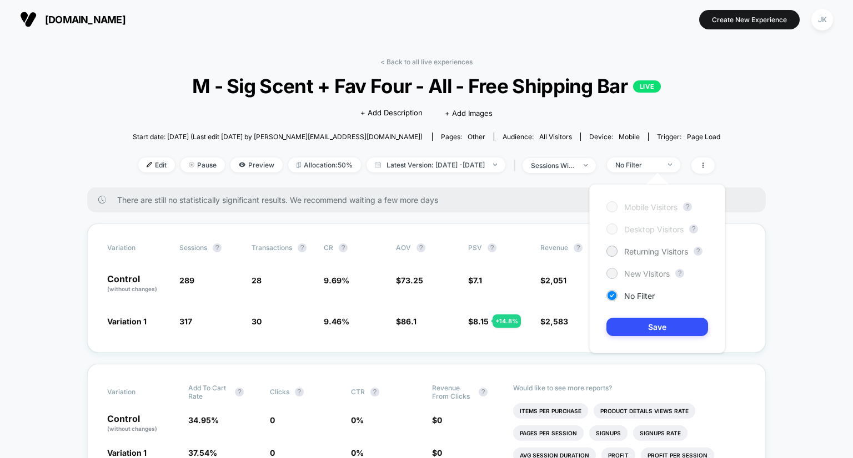
click at [635, 276] on span "New Visitors" at bounding box center [647, 273] width 46 height 9
click at [635, 329] on button "Save" at bounding box center [657, 327] width 102 height 18
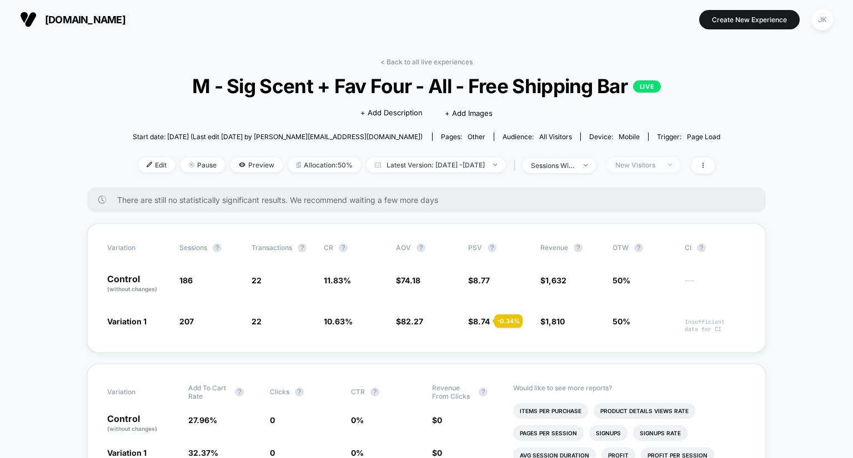
click at [659, 165] on div "New Visitors" at bounding box center [637, 165] width 44 height 8
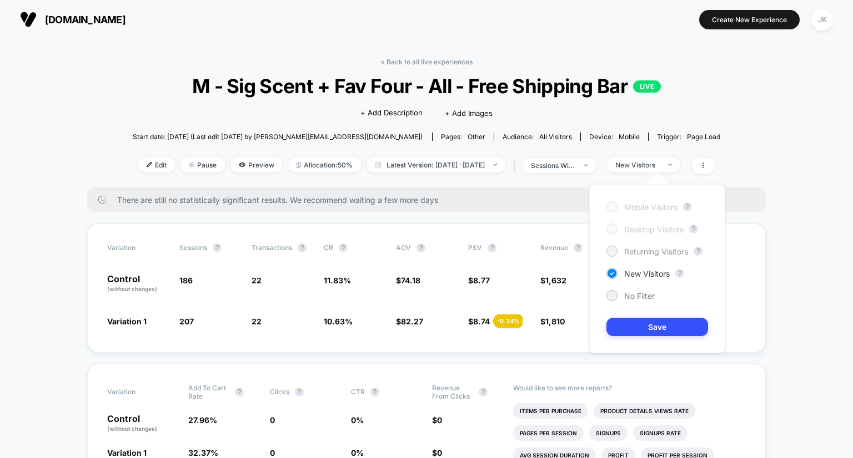
click at [649, 255] on span "Returning Visitors" at bounding box center [656, 251] width 64 height 9
click at [648, 324] on button "Save" at bounding box center [657, 327] width 102 height 18
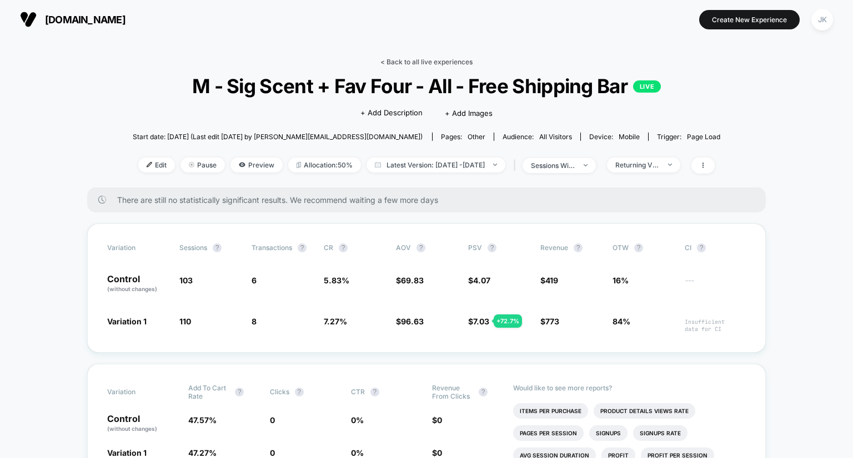
click at [431, 62] on link "< Back to all live experiences" at bounding box center [426, 62] width 92 height 8
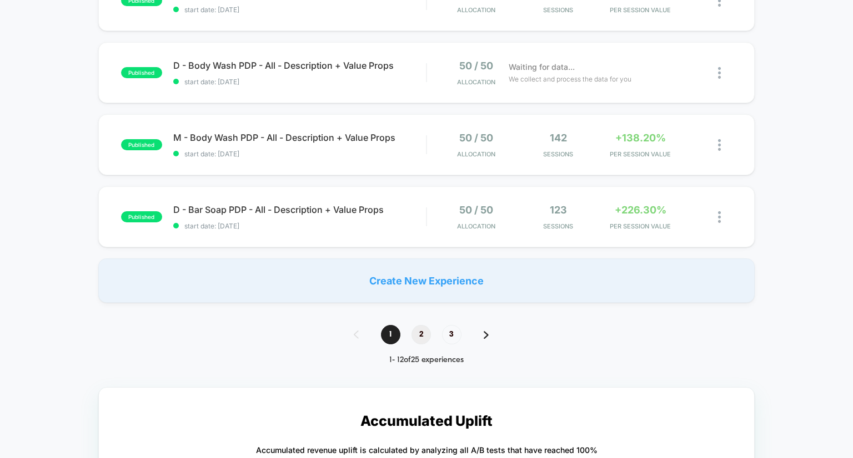
click at [426, 333] on span "2" at bounding box center [420, 334] width 19 height 19
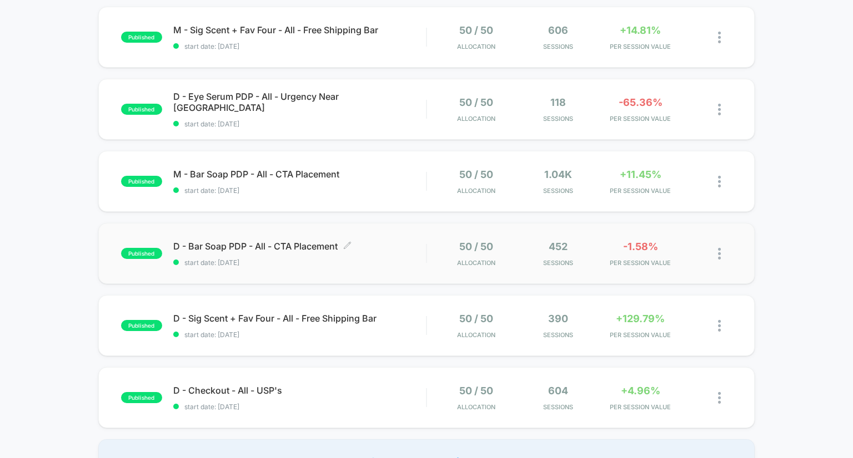
scroll to position [447, 0]
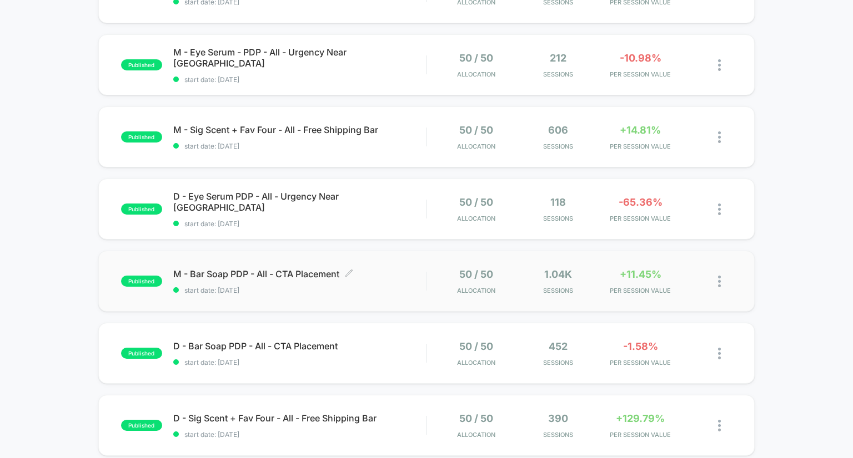
click at [298, 274] on span "M - Bar Soap PDP - All - CTA Placement Click to edit experience details" at bounding box center [299, 274] width 253 height 11
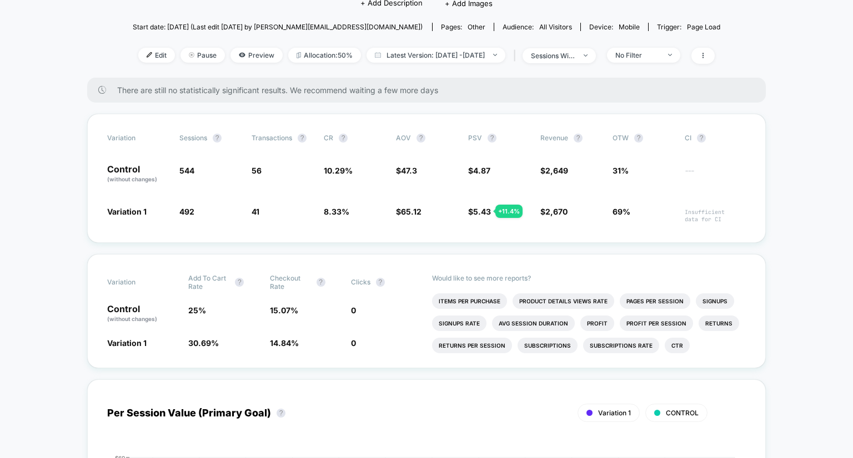
scroll to position [28, 0]
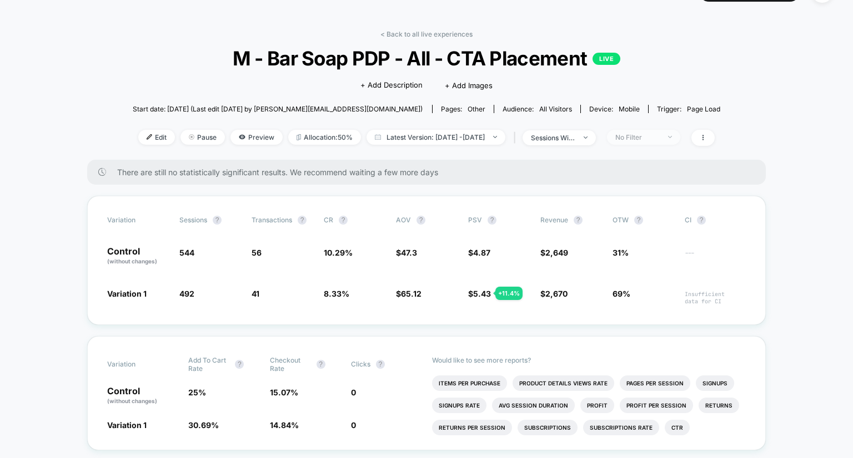
click at [651, 136] on div "No Filter" at bounding box center [637, 137] width 44 height 8
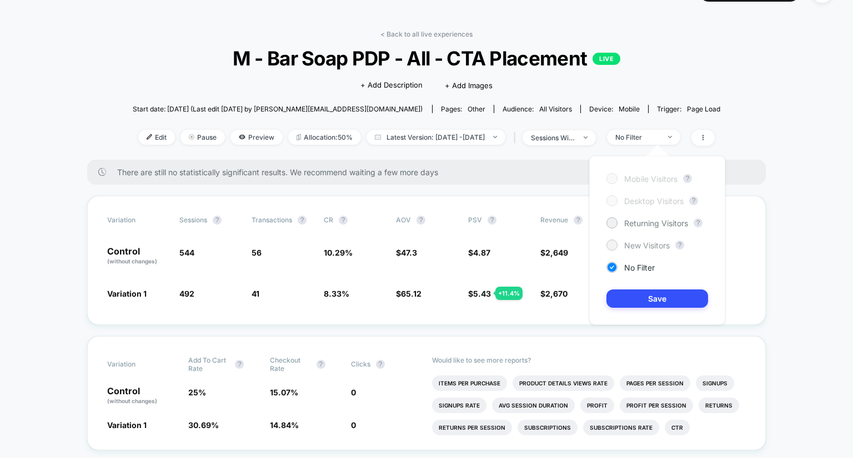
click at [633, 248] on span "New Visitors" at bounding box center [647, 245] width 46 height 9
click at [649, 299] on button "Save" at bounding box center [657, 299] width 102 height 18
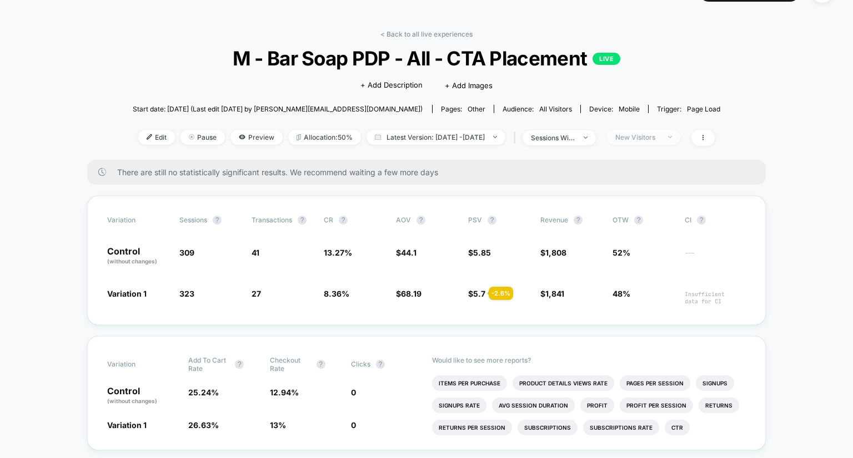
click at [659, 139] on div "New Visitors" at bounding box center [637, 137] width 44 height 8
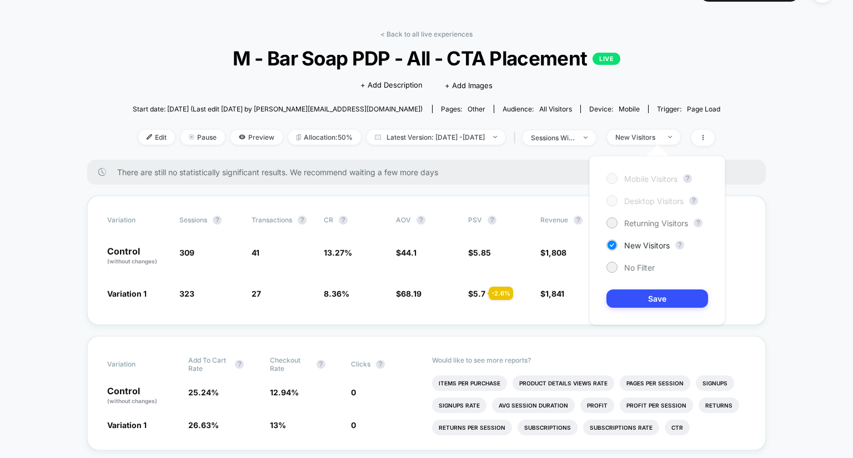
click at [643, 214] on div "Mobile Visitors ? Desktop Visitors ? Returning Visitors ? New Visitors ? No Fil…" at bounding box center [657, 240] width 136 height 169
click at [644, 225] on span "Returning Visitors" at bounding box center [656, 223] width 64 height 9
click at [656, 295] on button "Save" at bounding box center [657, 299] width 102 height 18
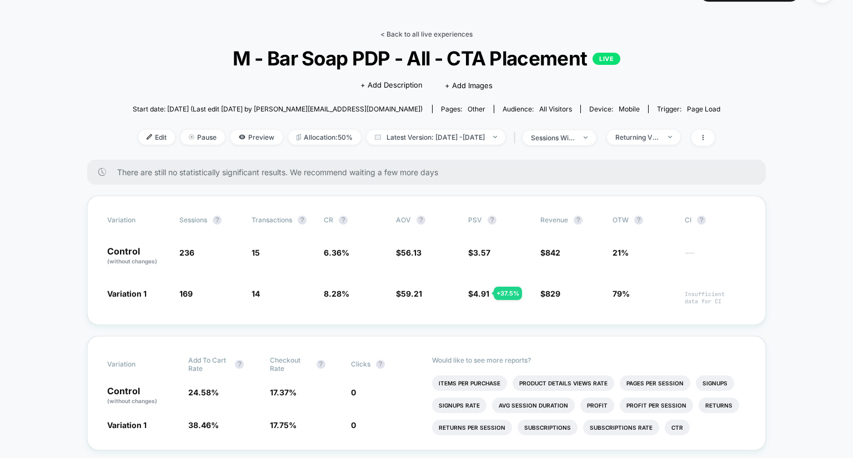
click at [414, 30] on link "< Back to all live experiences" at bounding box center [426, 34] width 92 height 8
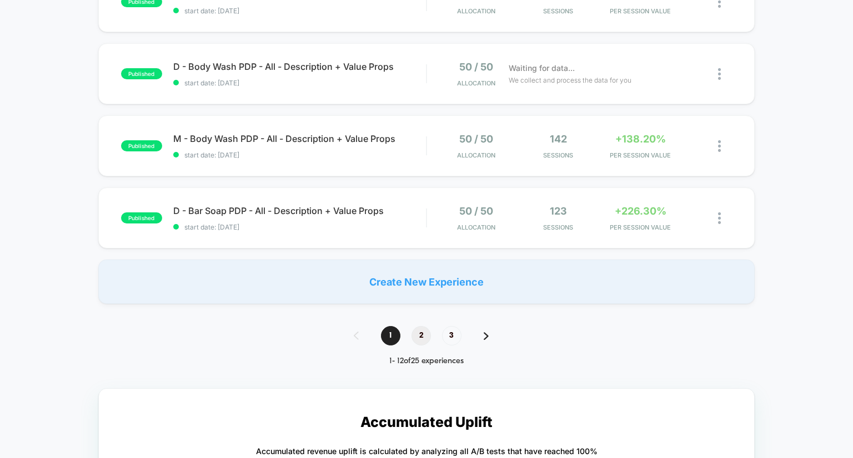
click at [416, 342] on span "2" at bounding box center [420, 335] width 19 height 19
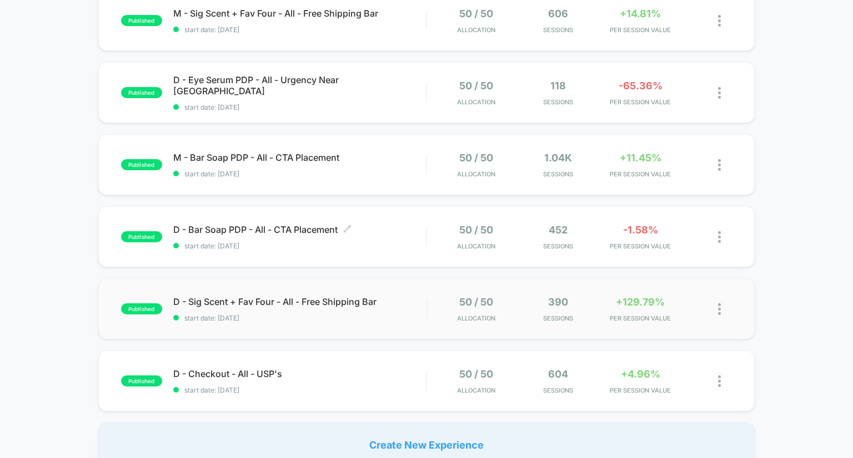
scroll to position [646, 0]
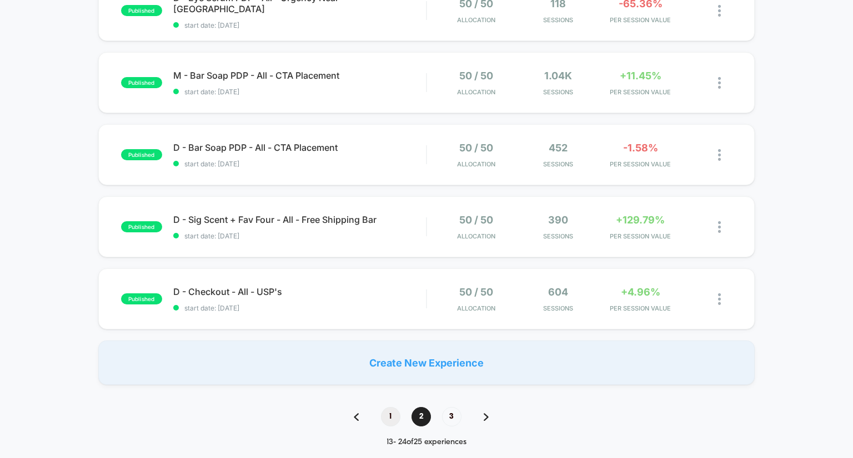
click at [387, 414] on span "1" at bounding box center [390, 416] width 19 height 19
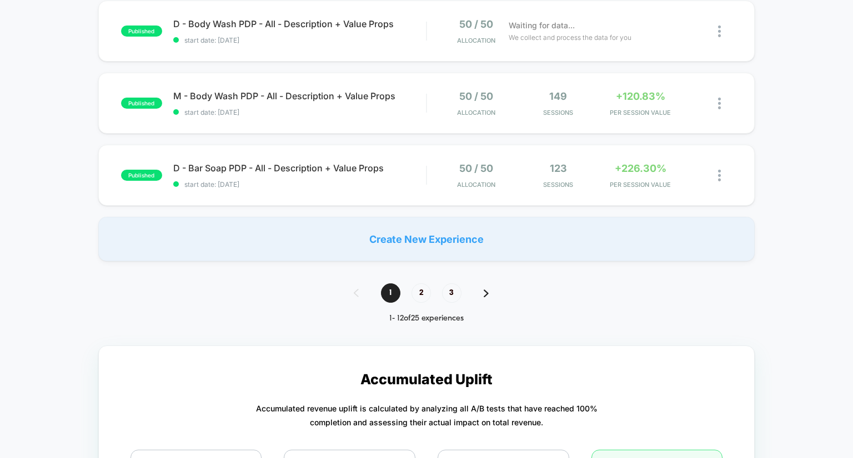
scroll to position [769, 0]
click at [411, 303] on div "1 2 3" at bounding box center [426, 293] width 168 height 19
click at [416, 298] on span "2" at bounding box center [420, 293] width 19 height 19
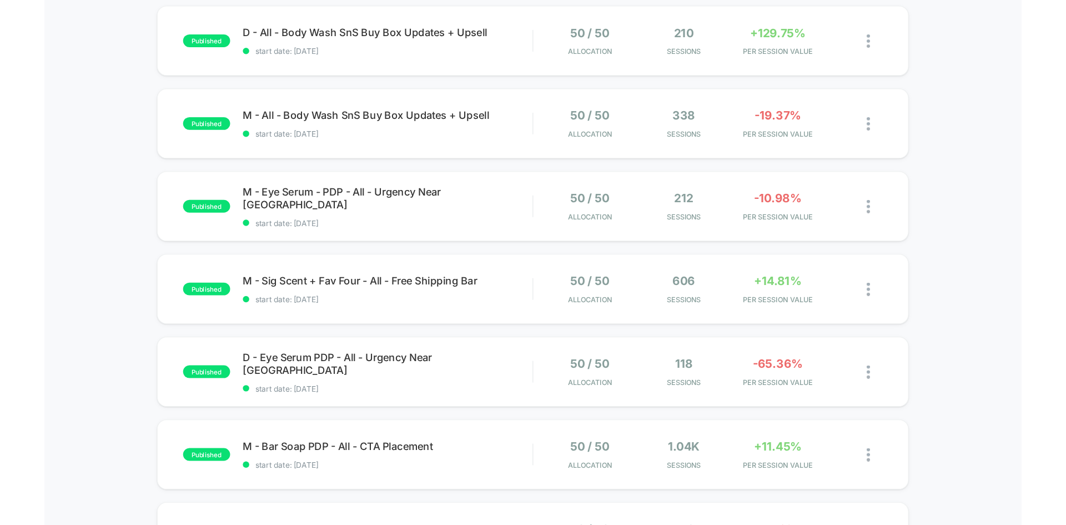
scroll to position [332, 0]
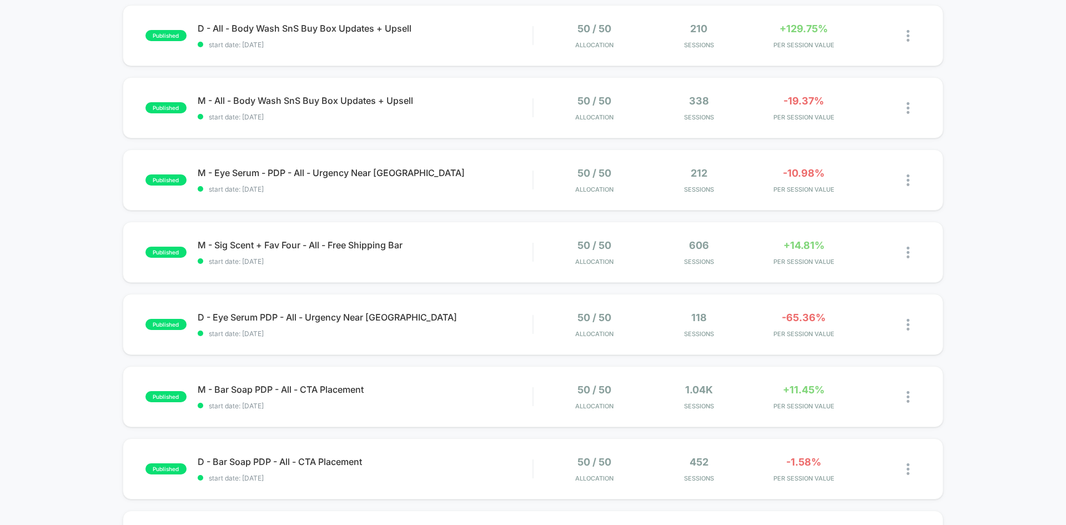
click at [24, 117] on div "published M - Bar Soap PDP - All - Description + Value Props start date: [DATE]…" at bounding box center [533, 244] width 1066 height 910
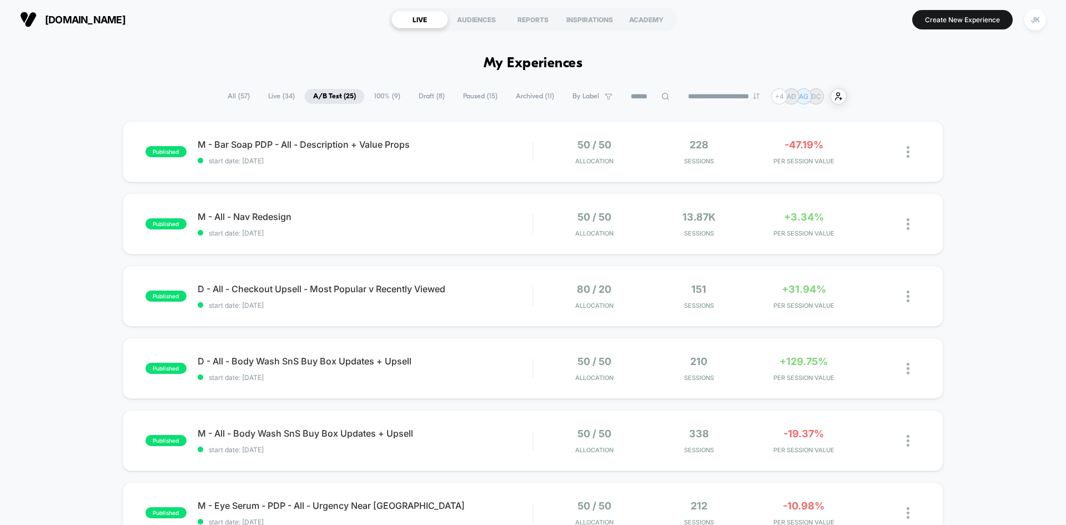
click at [383, 94] on span "100% ( 9 )" at bounding box center [387, 96] width 43 height 15
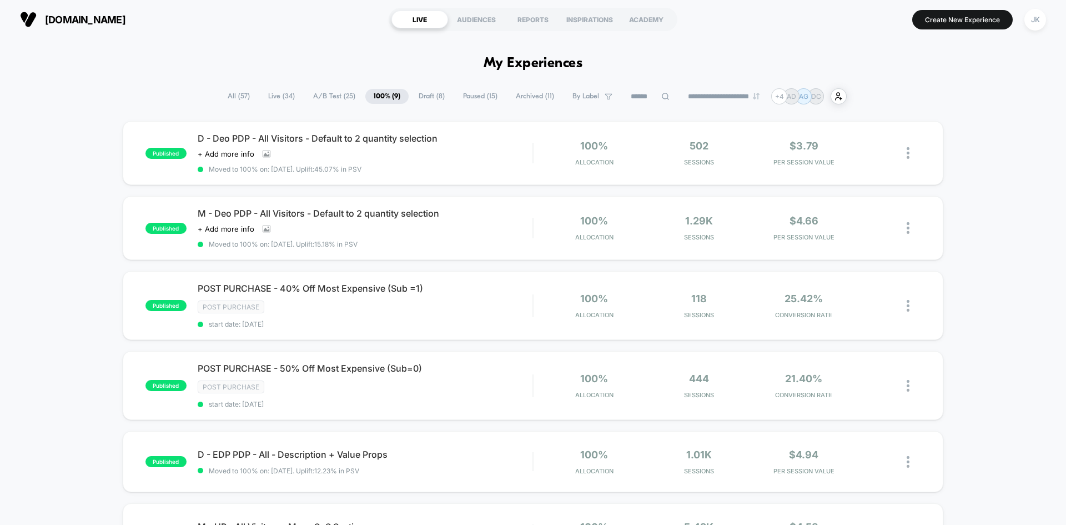
click at [327, 91] on span "A/B Test ( 25 )" at bounding box center [334, 96] width 59 height 15
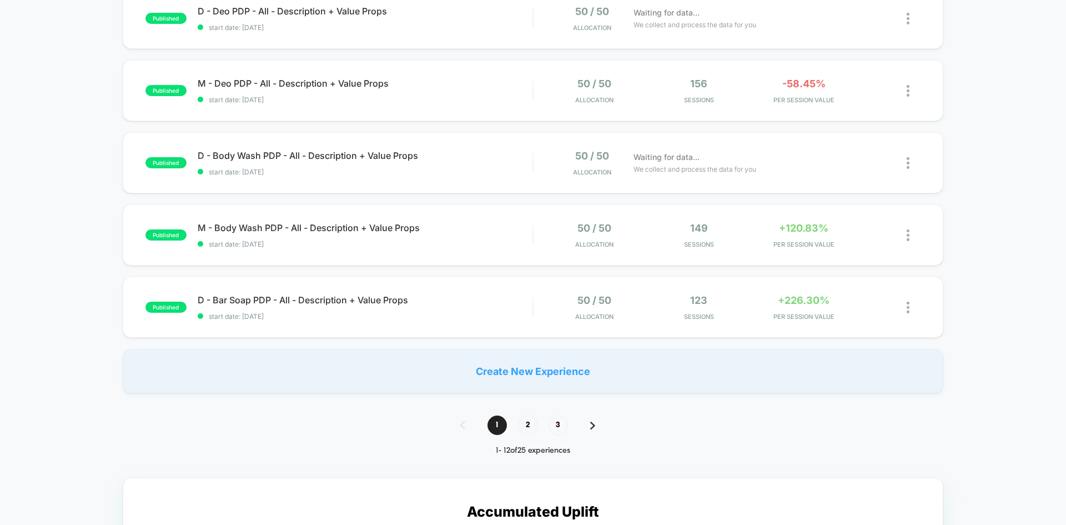
scroll to position [639, 0]
click at [528, 429] on span "2" at bounding box center [527, 424] width 19 height 19
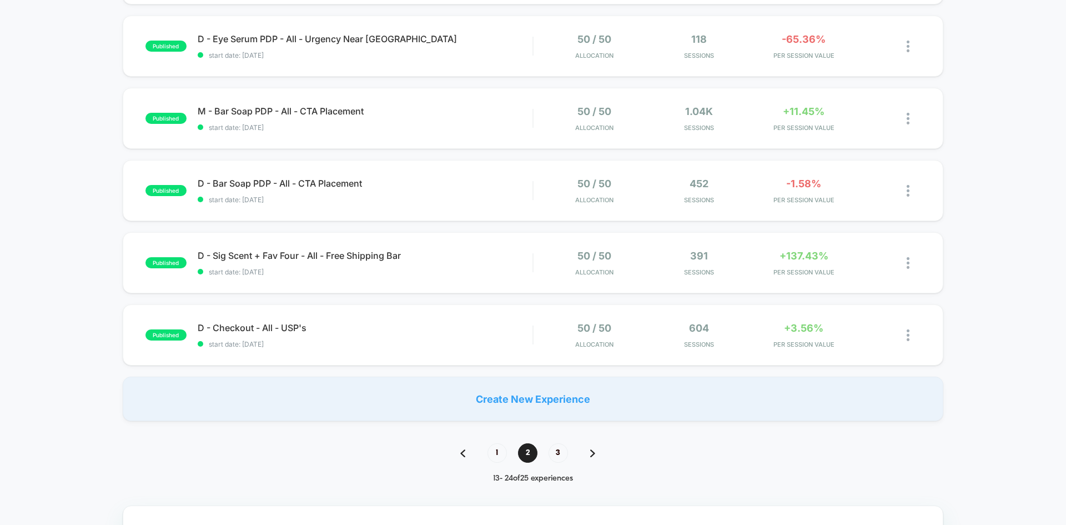
scroll to position [611, 0]
click at [555, 455] on span "3" at bounding box center [557, 451] width 19 height 19
